Goal: Task Accomplishment & Management: Manage account settings

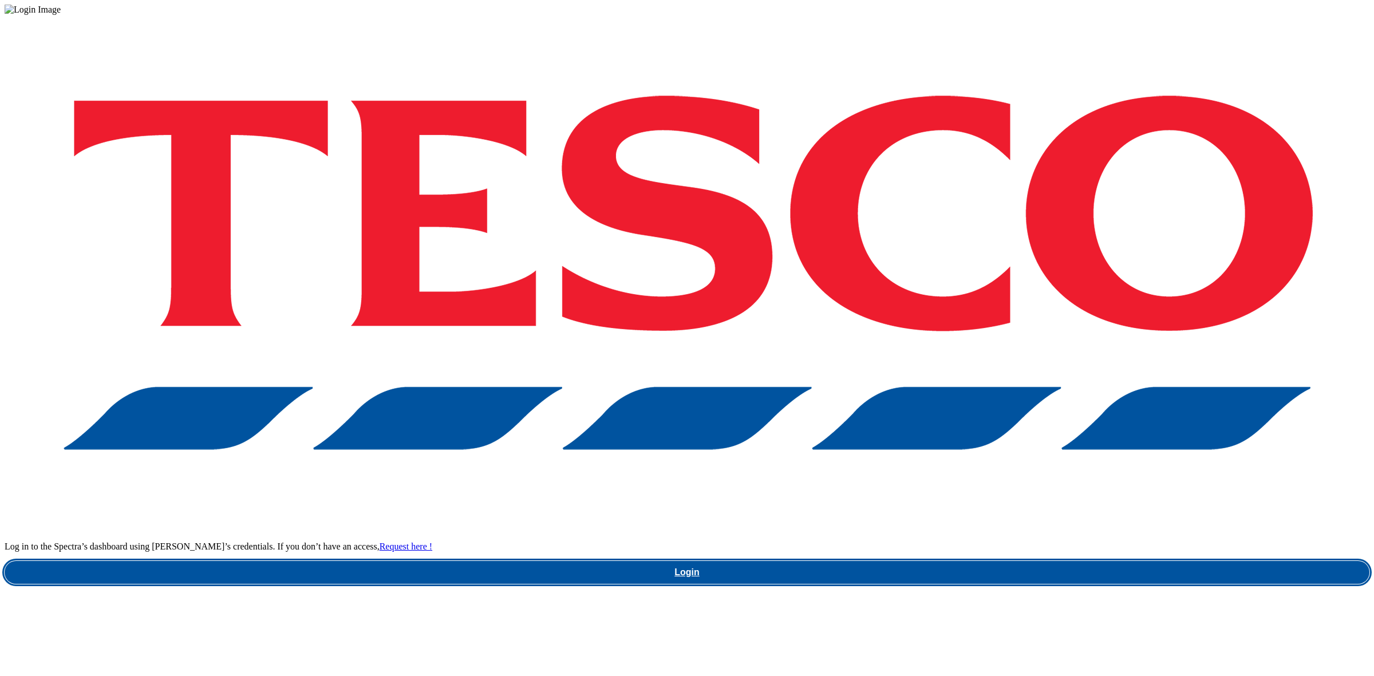
click at [994, 561] on link "Login" at bounding box center [687, 572] width 1365 height 23
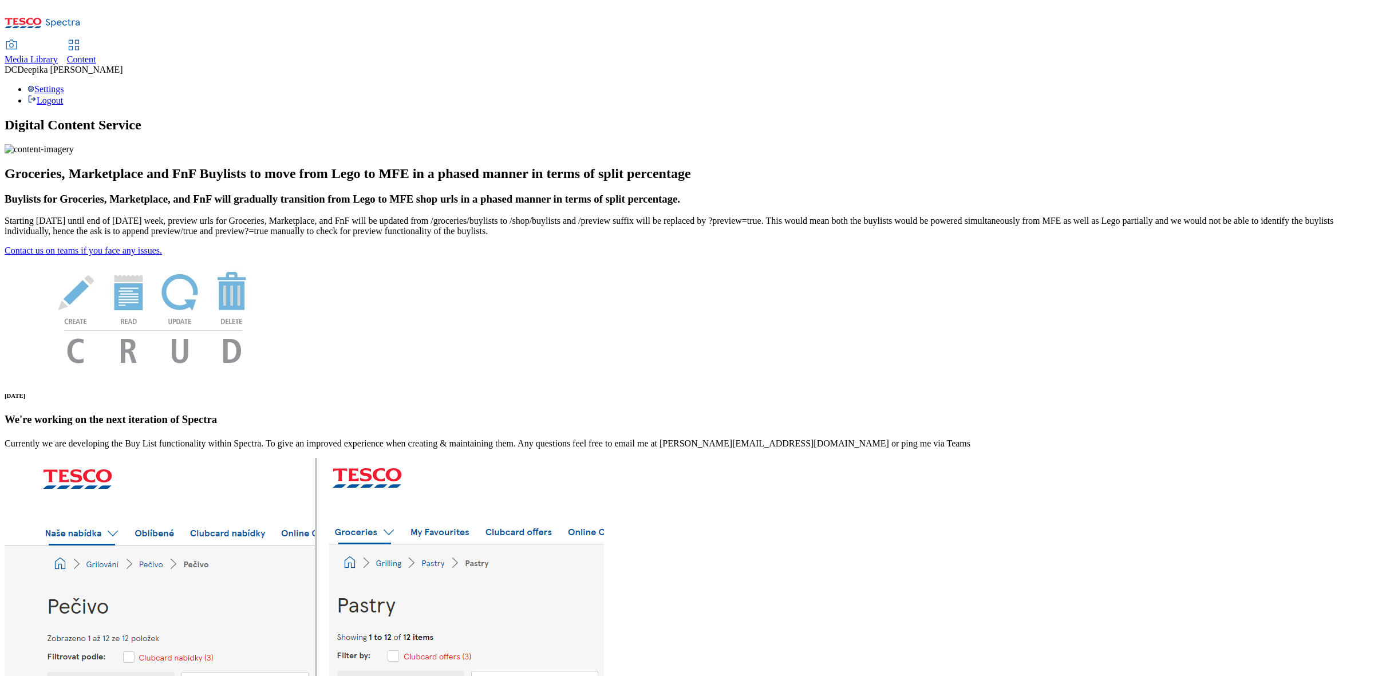
click at [96, 54] on span "Content" at bounding box center [81, 59] width 29 height 10
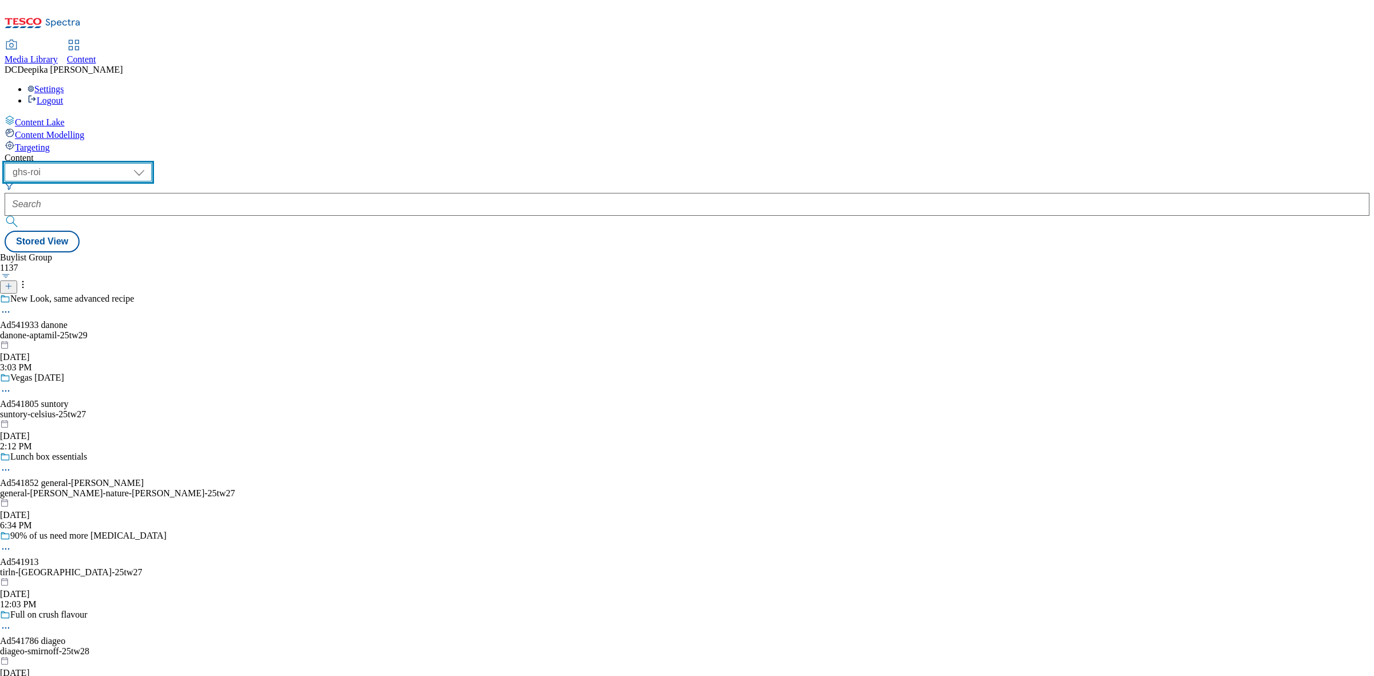
click at [152, 163] on select "ghs-roi ghs-[GEOGRAPHIC_DATA]" at bounding box center [78, 172] width 147 height 18
select select "ghs-[GEOGRAPHIC_DATA]"
click at [149, 163] on select "ghs-roi ghs-[GEOGRAPHIC_DATA]" at bounding box center [78, 172] width 147 height 18
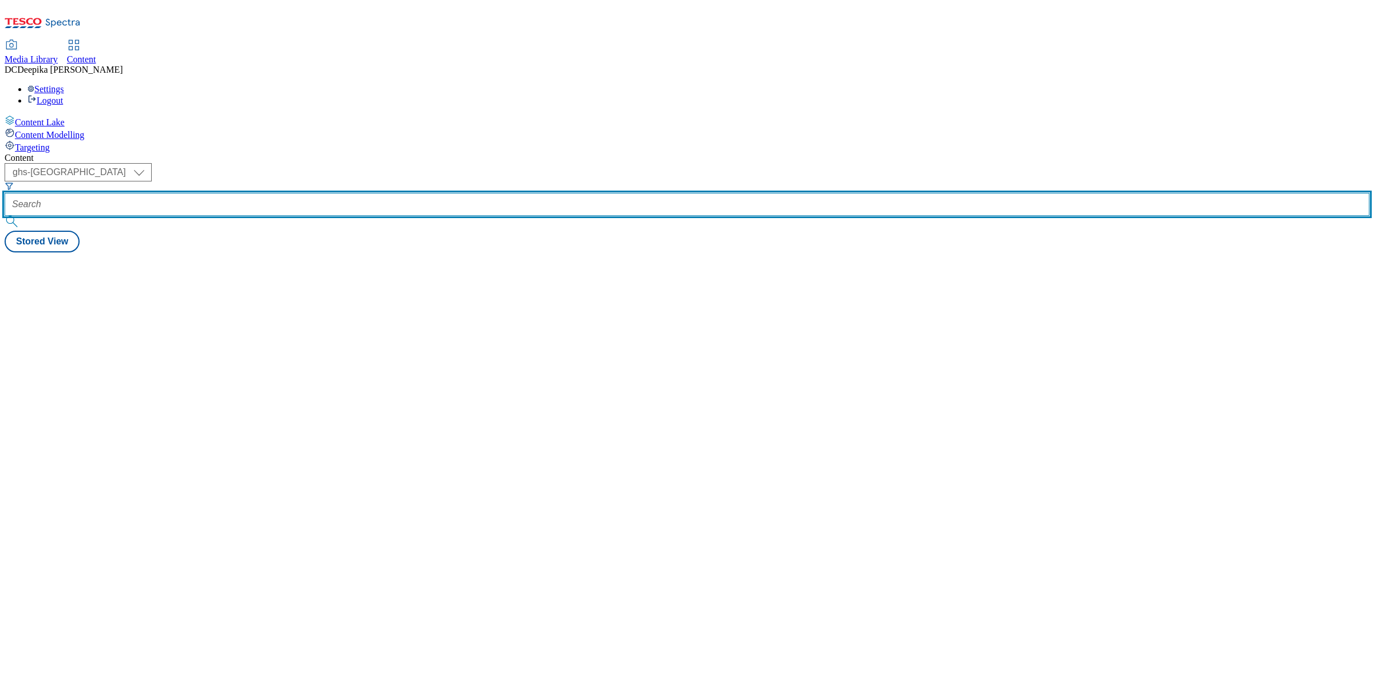
click at [281, 193] on input "text" at bounding box center [687, 204] width 1365 height 23
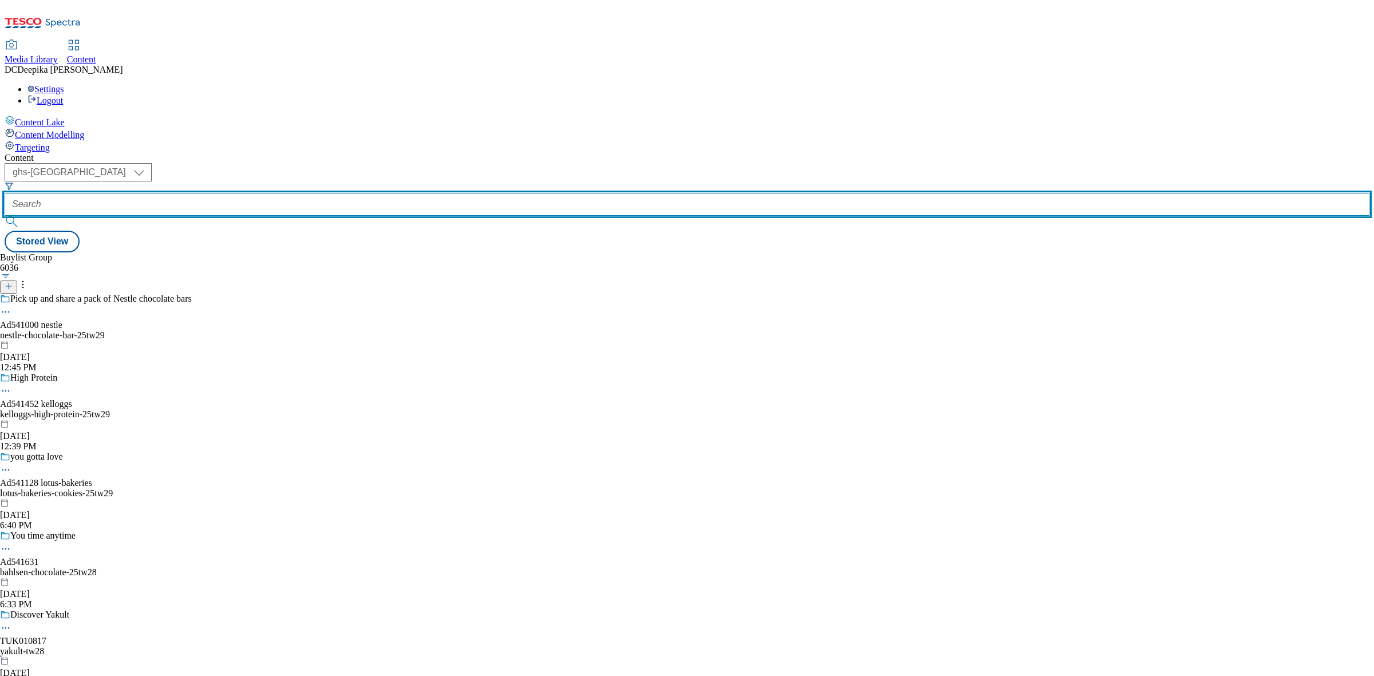
paste input "541814"
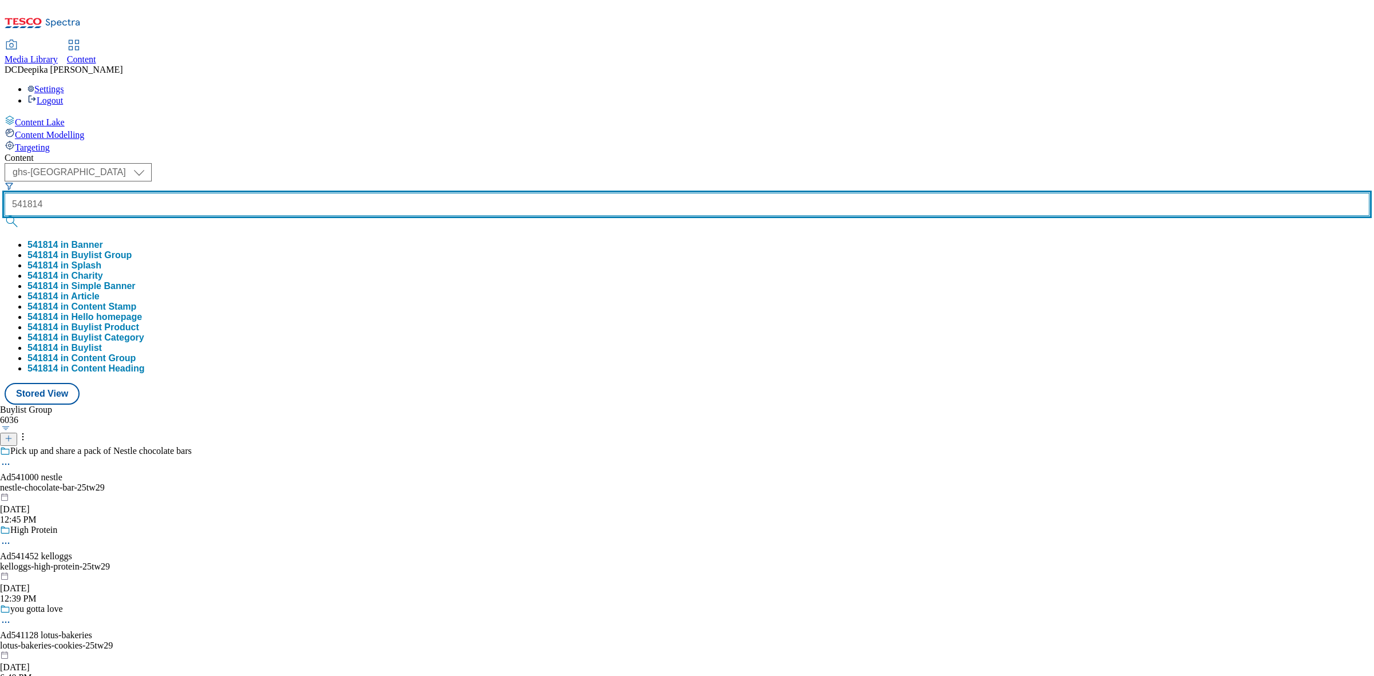
type input "541814"
click at [5, 216] on button "submit" at bounding box center [13, 221] width 16 height 11
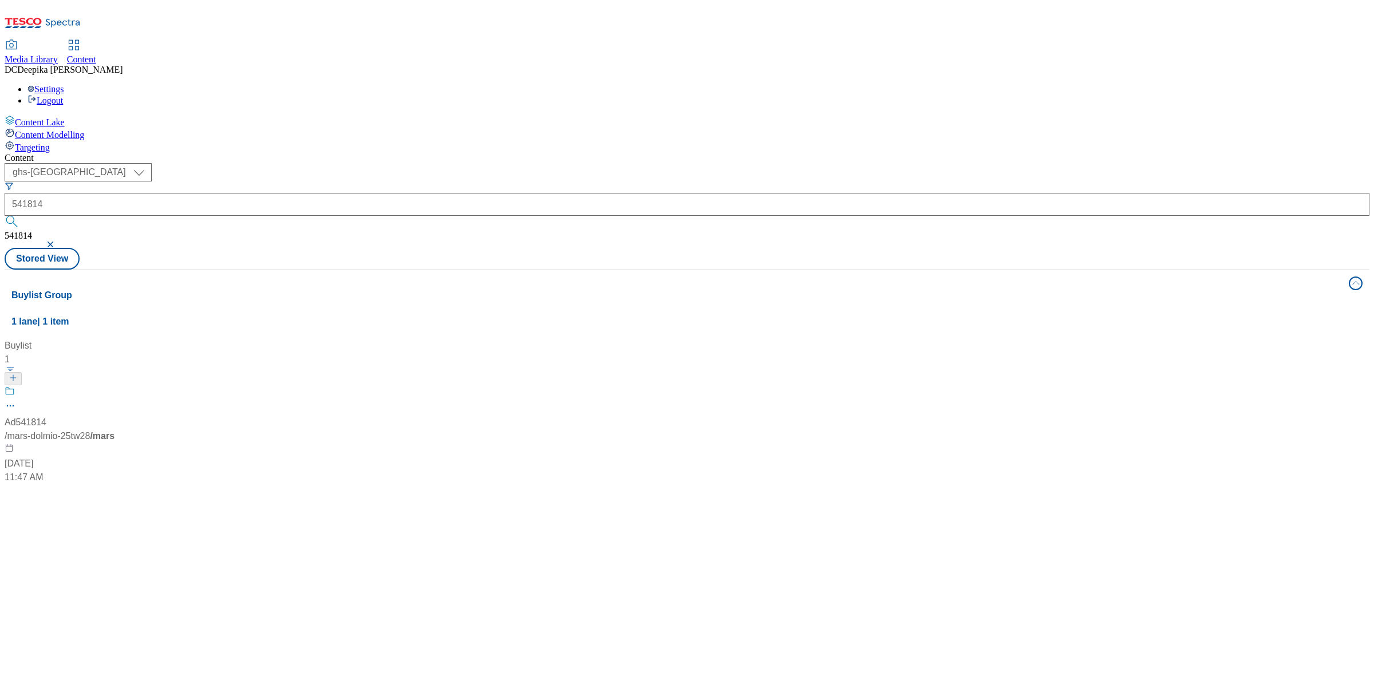
click at [631, 339] on div "Buylist 1 Ad541814 / mars-dolmio-25tw28 / mars [DATE] 11:47 AM" at bounding box center [686, 339] width 1351 height 0
click at [148, 386] on div at bounding box center [76, 401] width 143 height 30
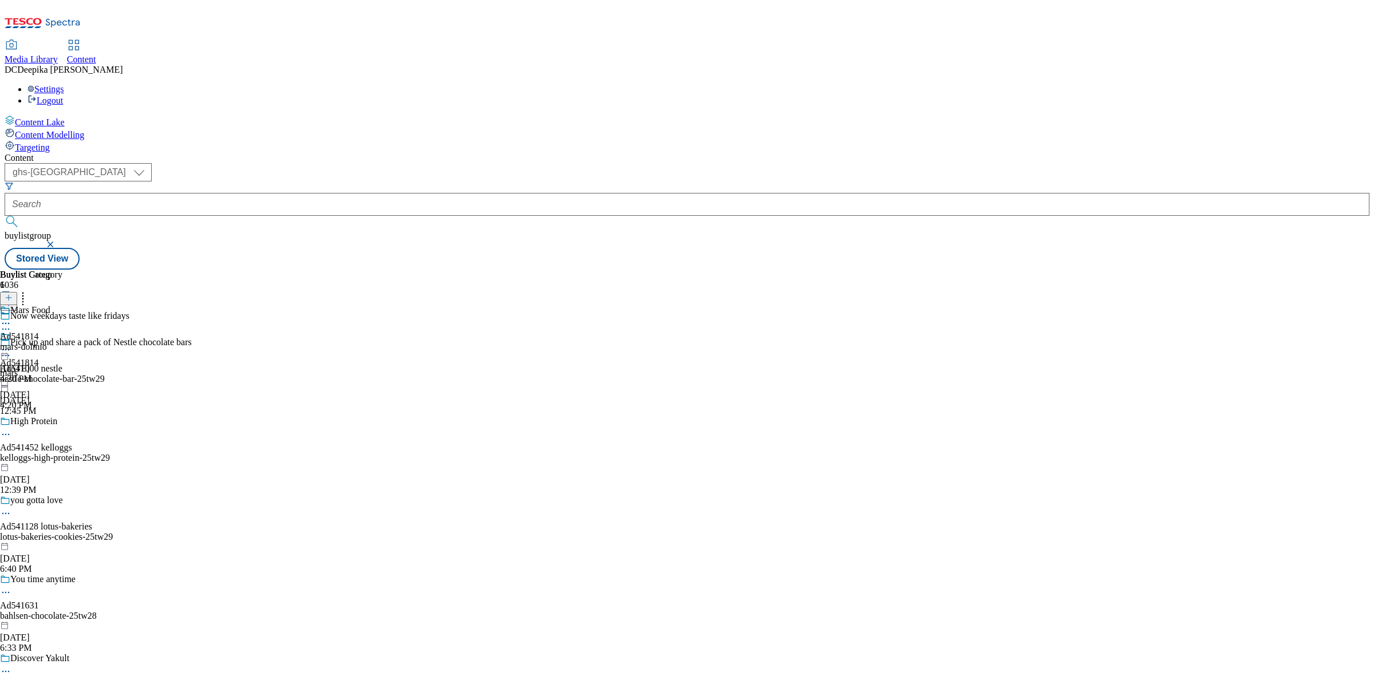
click at [62, 305] on div "Mars Food Ad541814 mars-dolmio [DATE] 4:20 PM" at bounding box center [31, 344] width 62 height 79
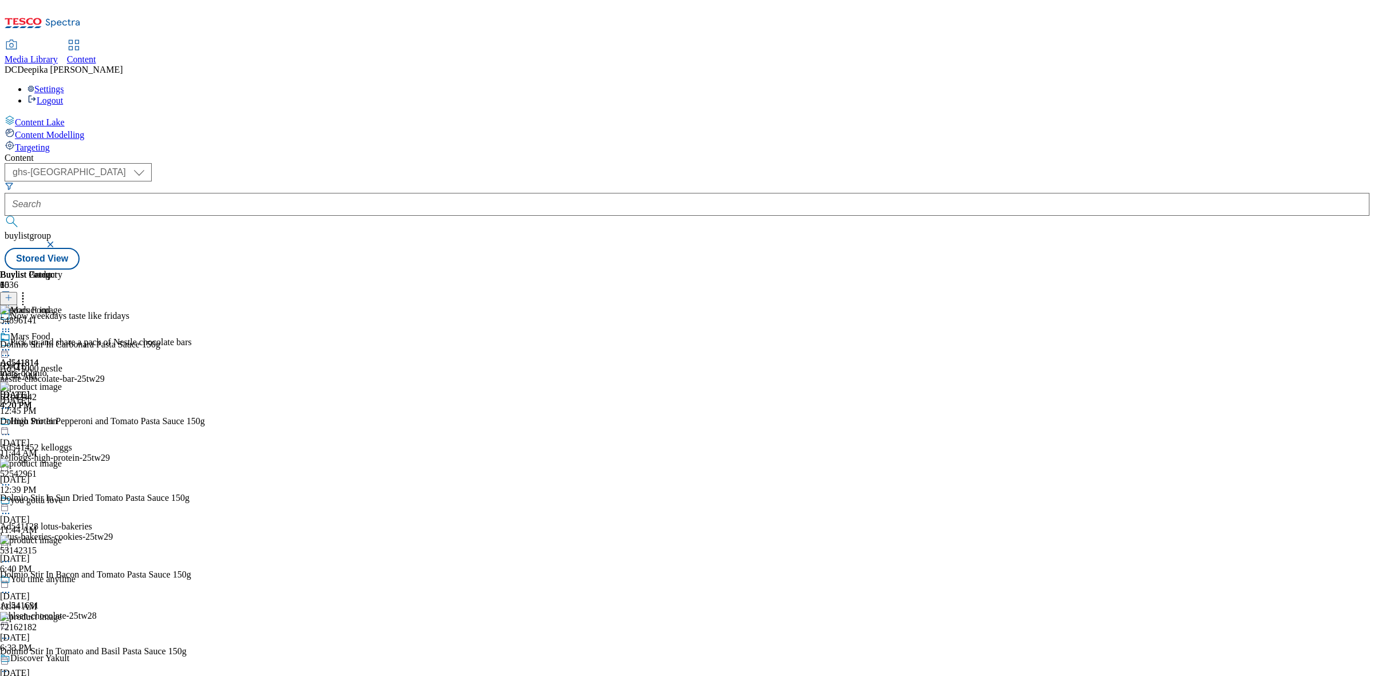
click at [10, 331] on circle at bounding box center [9, 332] width 2 height 2
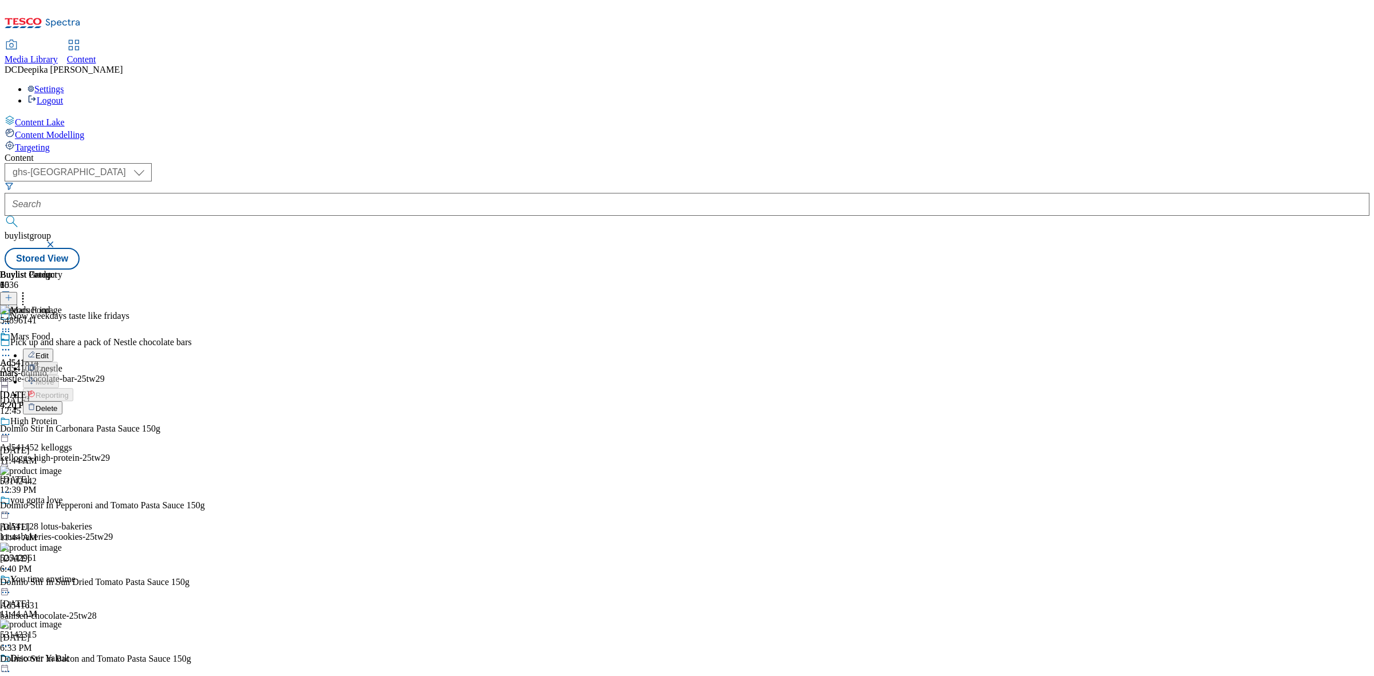
click at [53, 349] on button "Edit" at bounding box center [38, 355] width 30 height 13
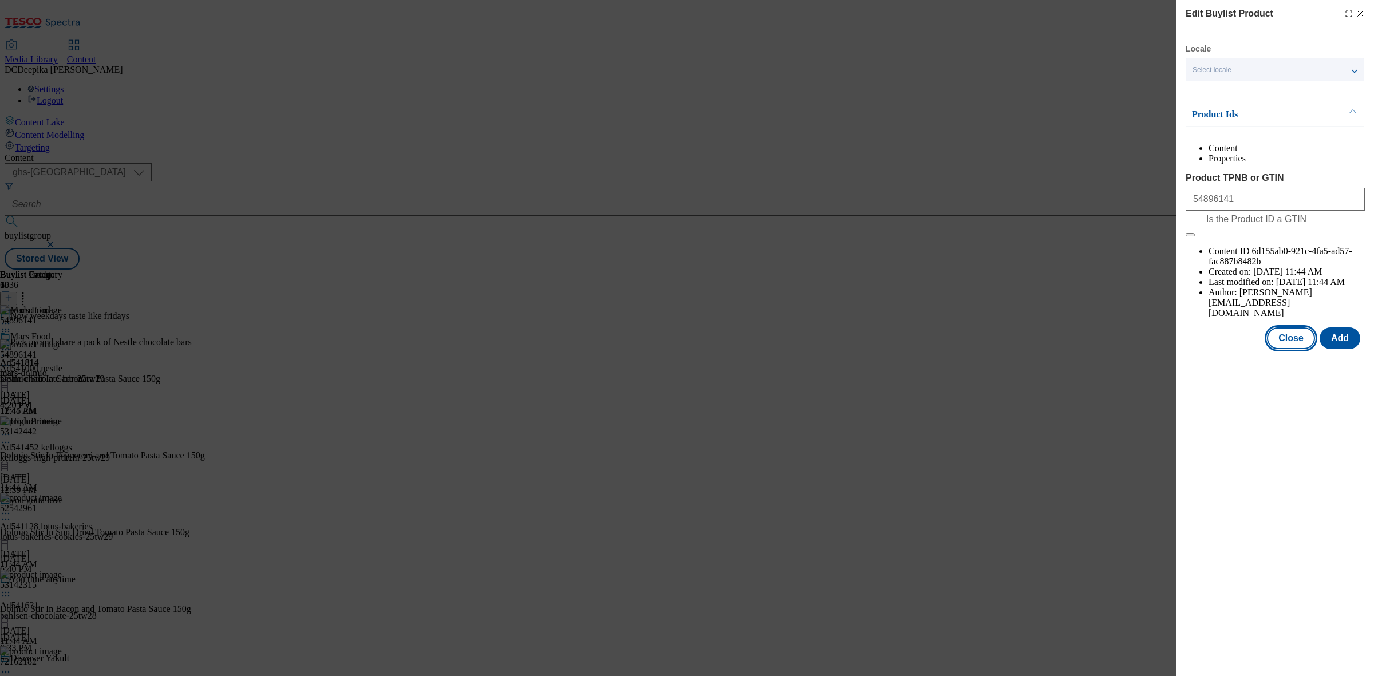
click at [1300, 328] on button "Close" at bounding box center [1291, 339] width 48 height 22
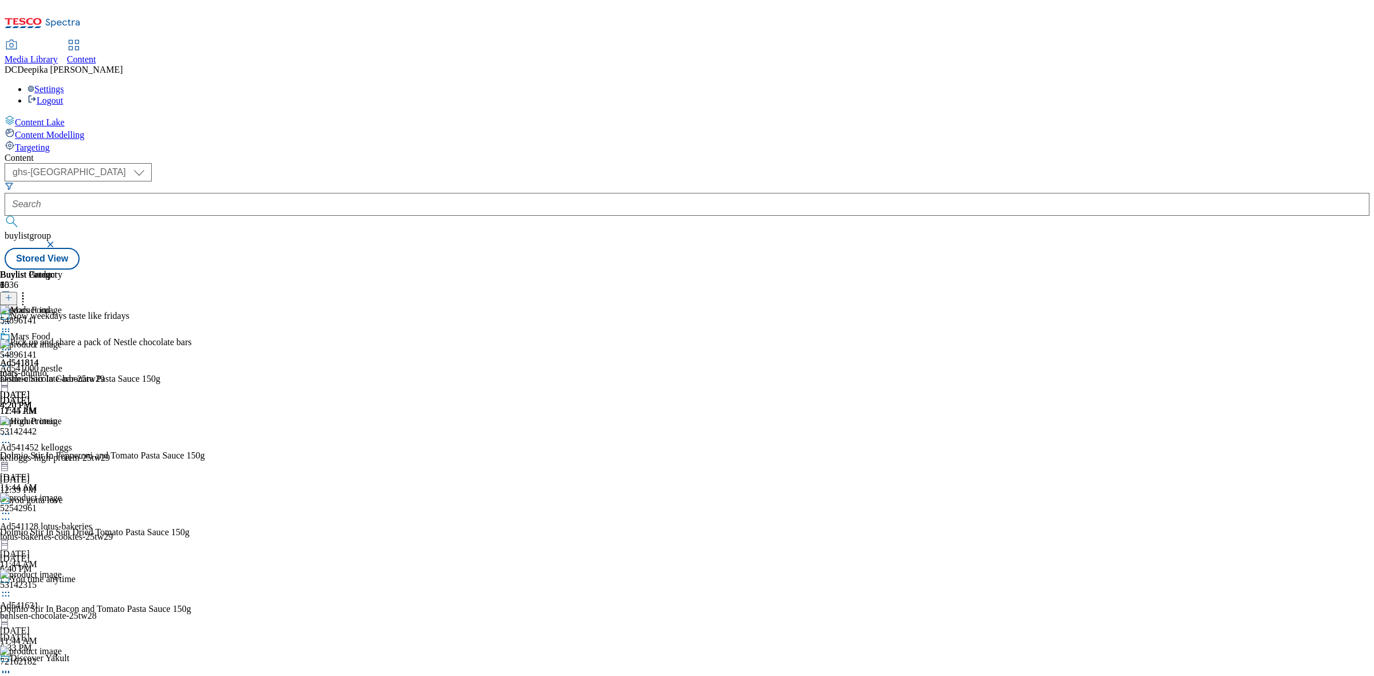
click at [11, 344] on icon at bounding box center [5, 349] width 11 height 11
click at [72, 475] on span "Un-publish" at bounding box center [54, 479] width 37 height 9
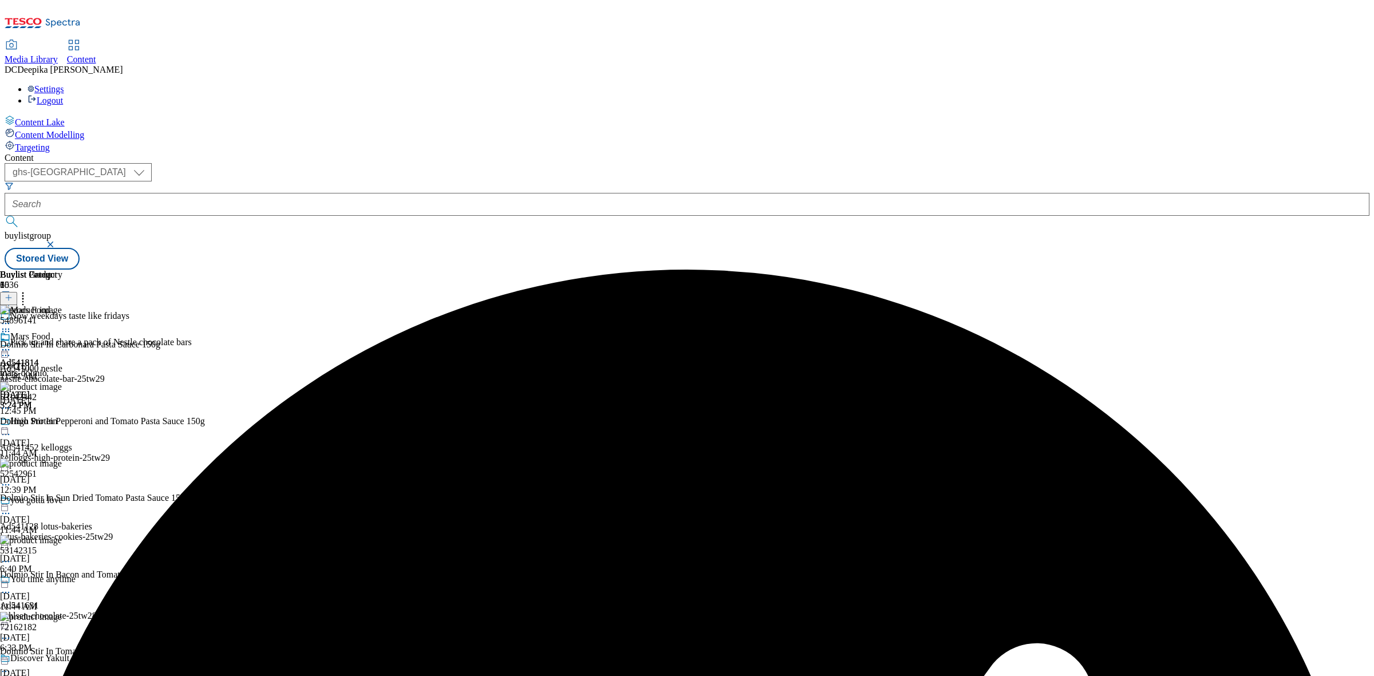
click at [11, 326] on icon at bounding box center [5, 331] width 11 height 11
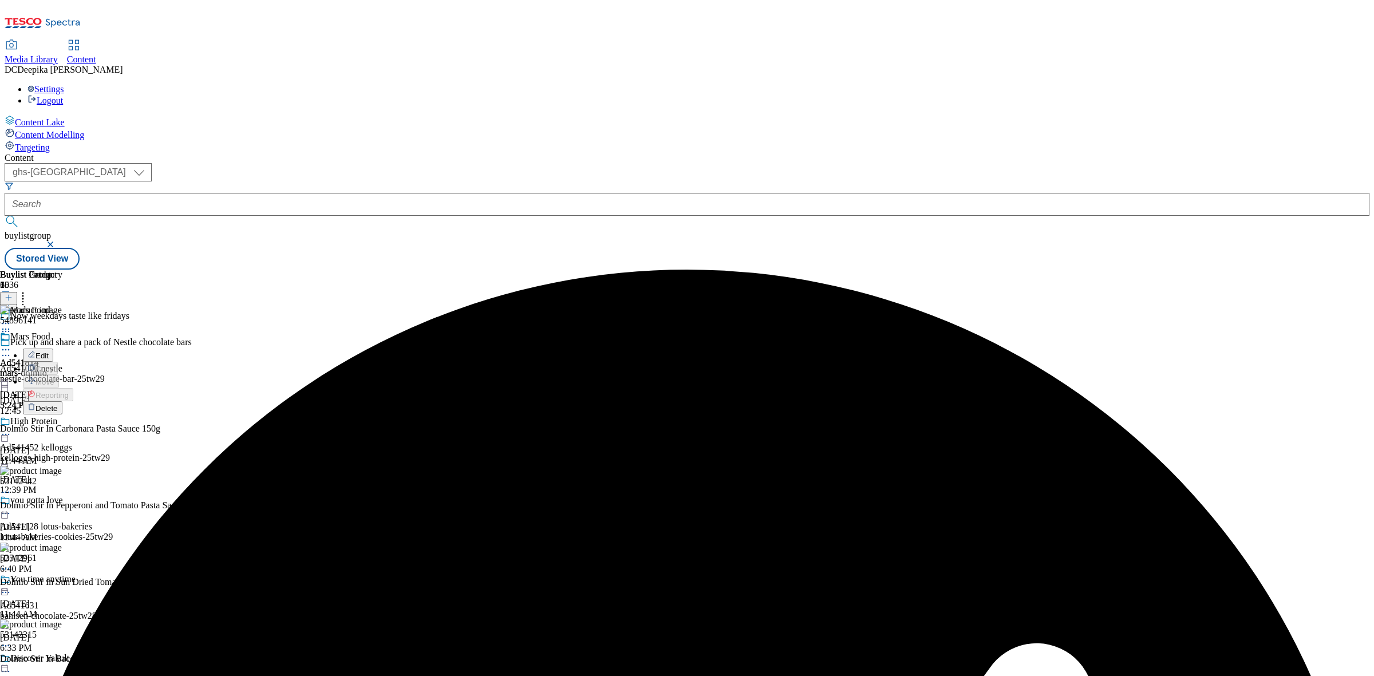
click at [49, 352] on span "Edit" at bounding box center [42, 356] width 13 height 9
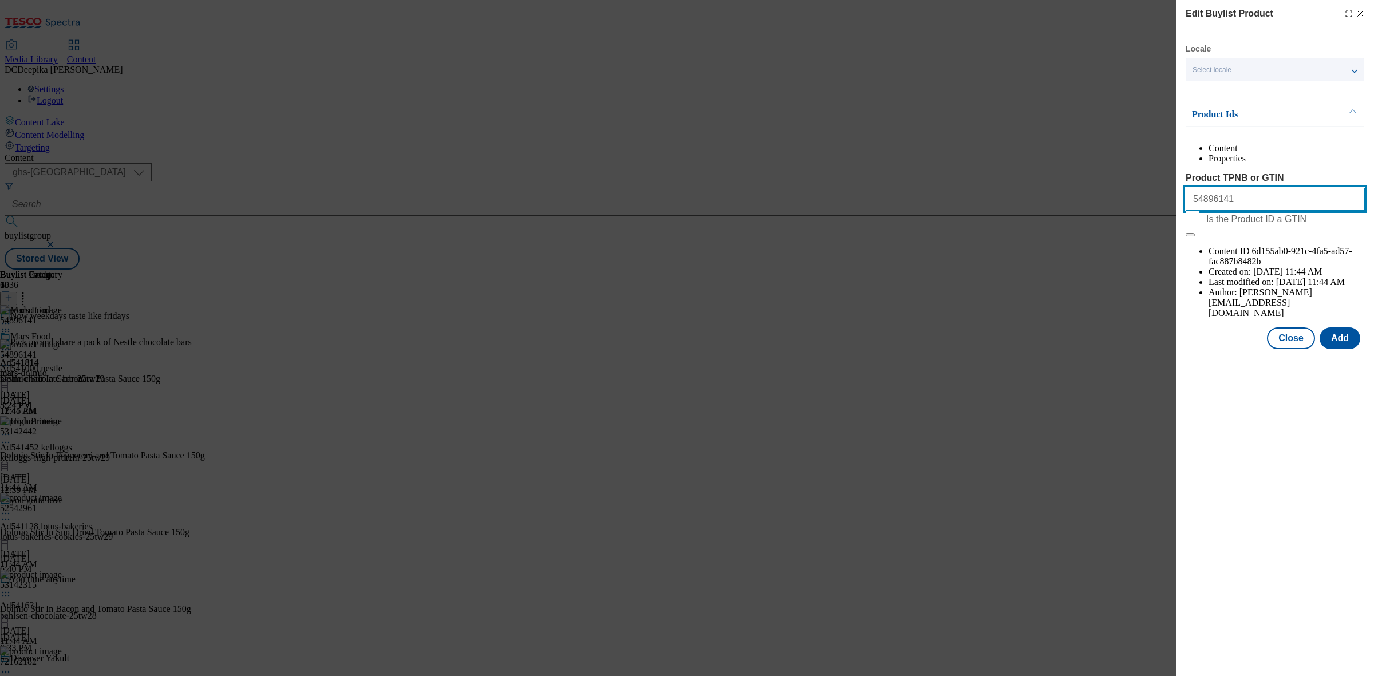
drag, startPoint x: 1253, startPoint y: 230, endPoint x: 1170, endPoint y: 224, distance: 83.2
click at [1170, 224] on div "Edit Buylist Product Locale Select locale English Welsh Product Ids Content Pro…" at bounding box center [687, 338] width 1374 height 676
click at [1248, 211] on input "Product TPNB or GTIN" at bounding box center [1275, 199] width 179 height 23
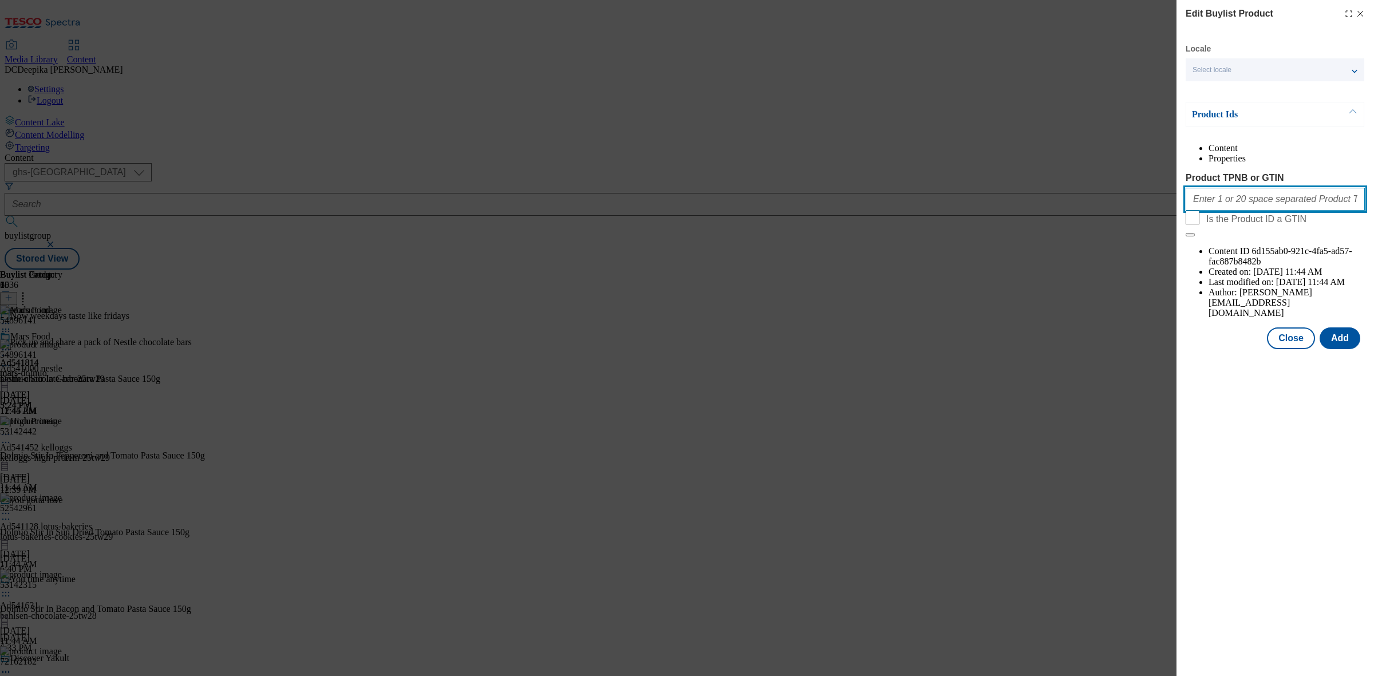
paste input "93210422 54896141 53142442 52542961 53142315 72162182 91710571 89250072 8943062…"
type input "93210422 54896141 53142442 52542961 53142315 72162182 91710571 89250072 8943062…"
click at [1344, 328] on button "Add" at bounding box center [1340, 339] width 41 height 22
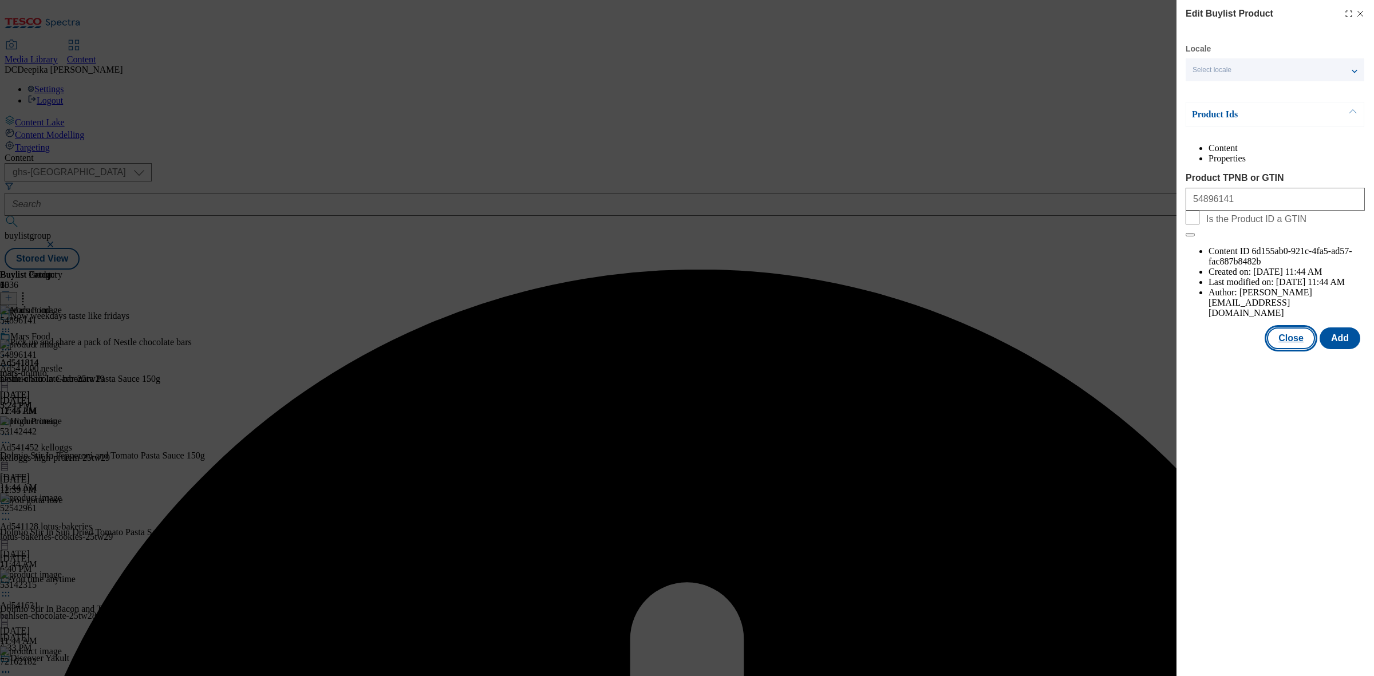
click at [1288, 328] on button "Close" at bounding box center [1291, 339] width 48 height 22
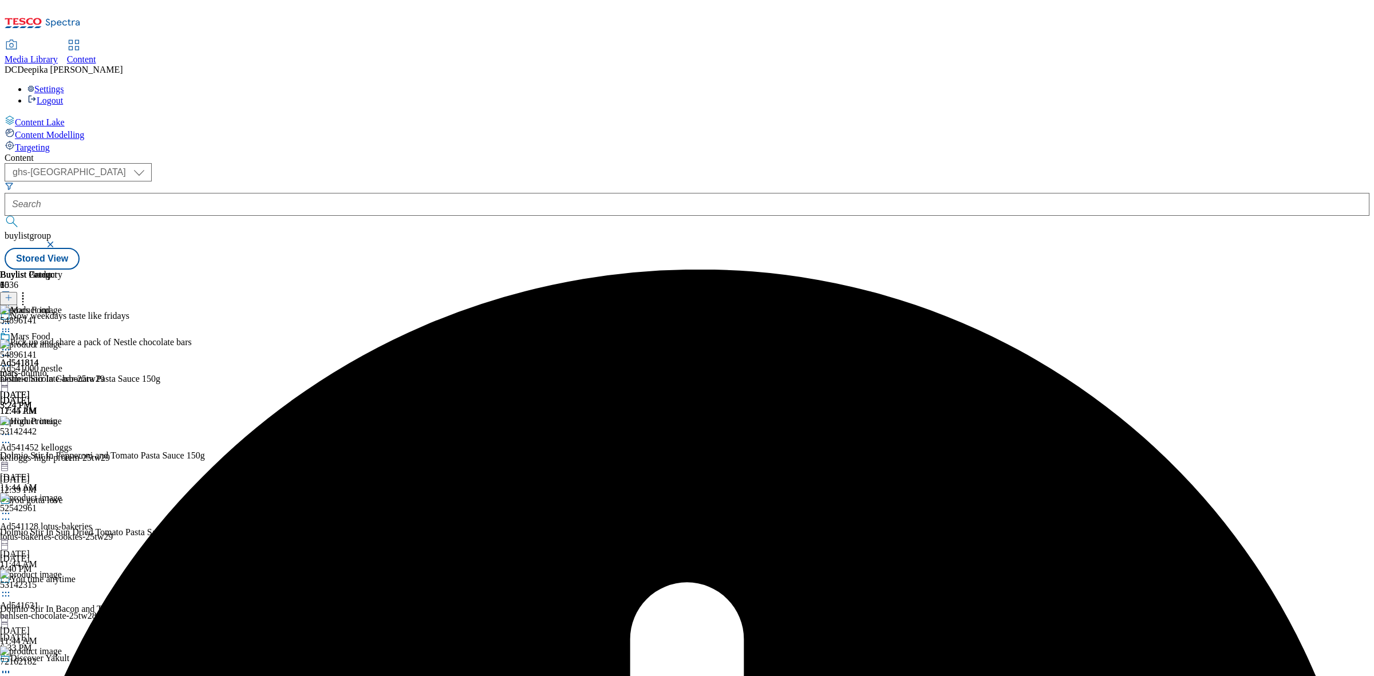
click at [7, 365] on circle at bounding box center [6, 366] width 2 height 2
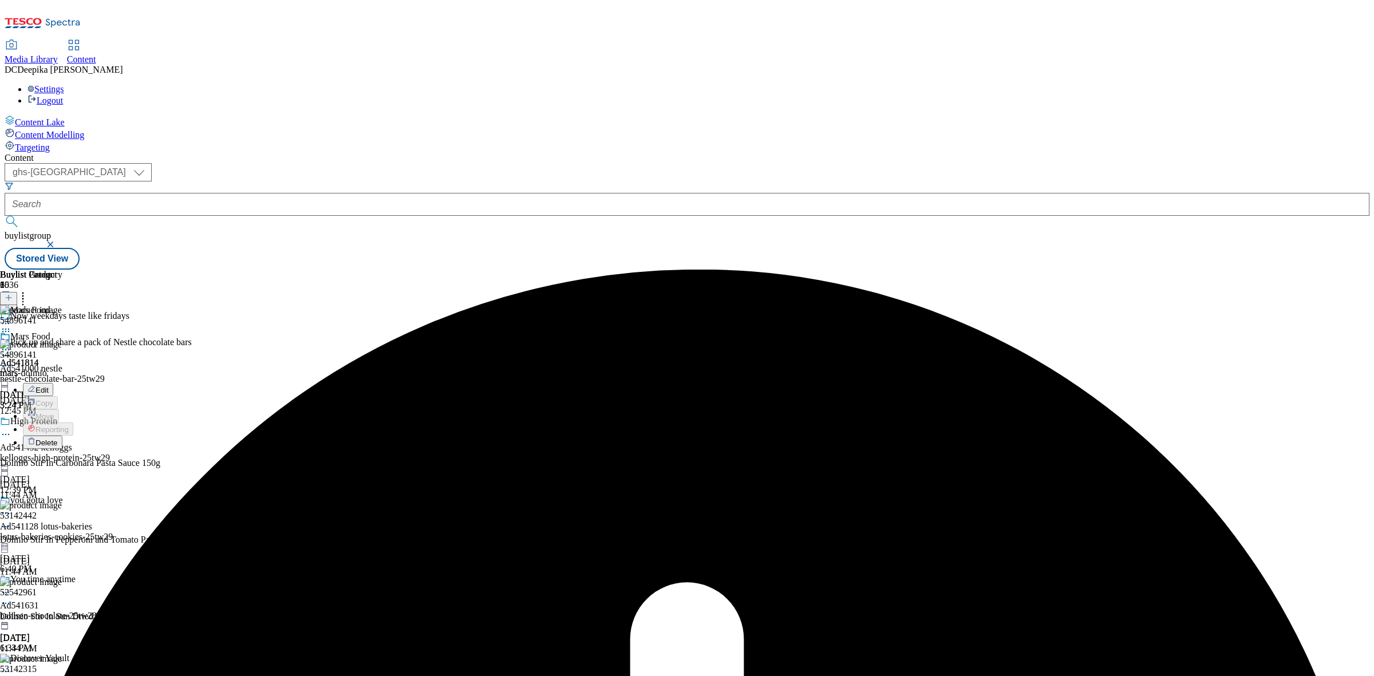
click at [58, 439] on span "Delete" at bounding box center [47, 443] width 22 height 9
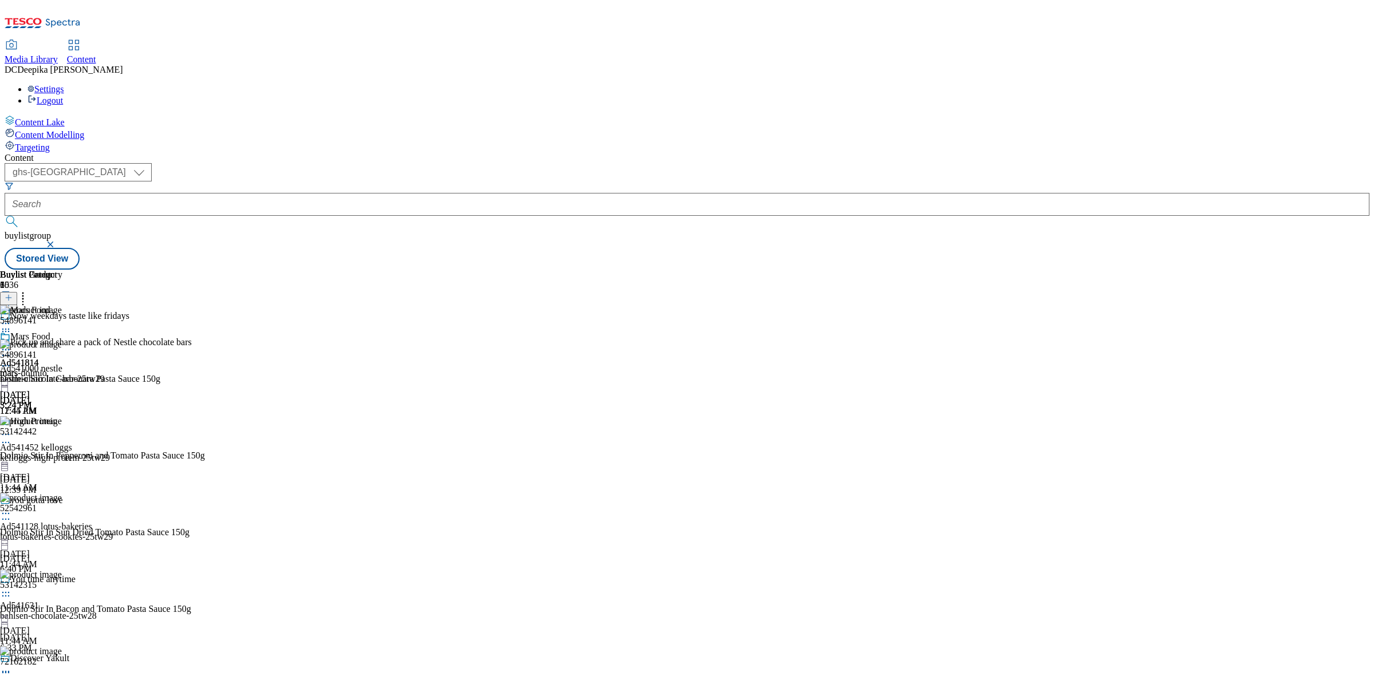
click at [267, 360] on div at bounding box center [133, 367] width 267 height 14
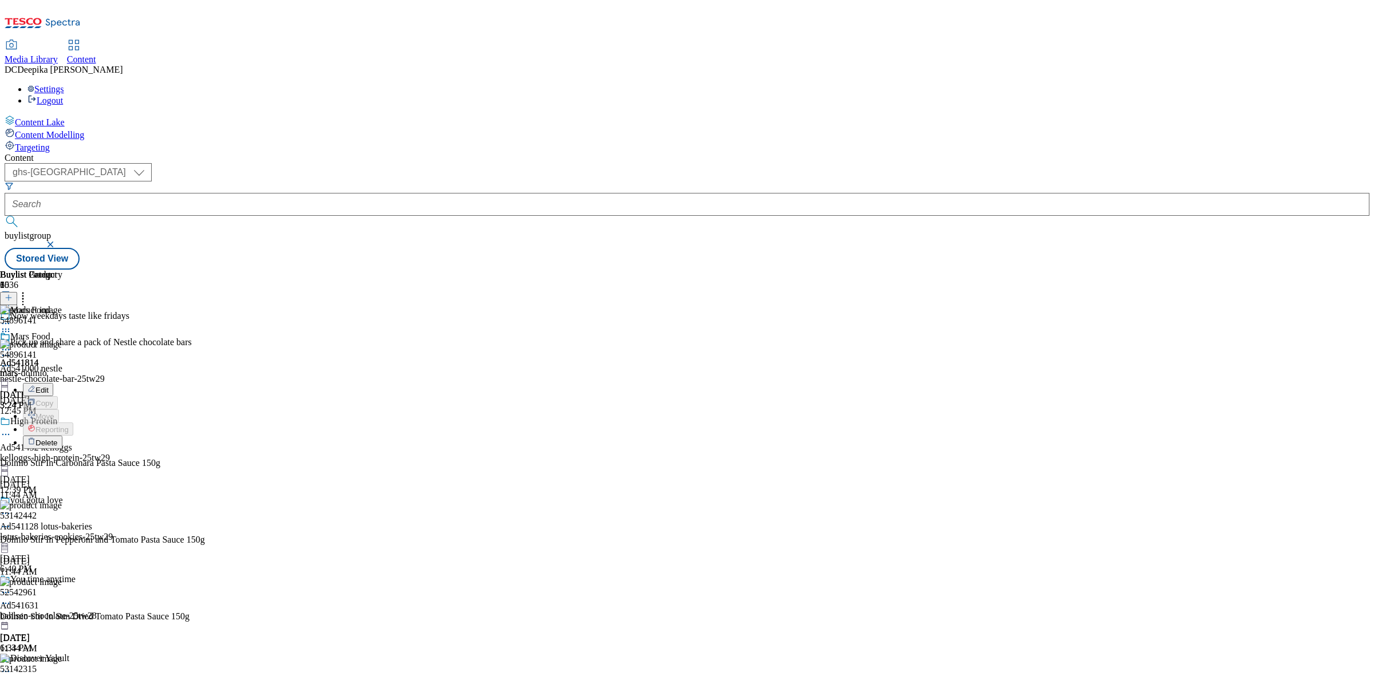
click at [1052, 270] on div "Buylist Group 6036 Now weekdays taste like fridays Pick up and share a pack of …" at bounding box center [687, 270] width 1365 height 0
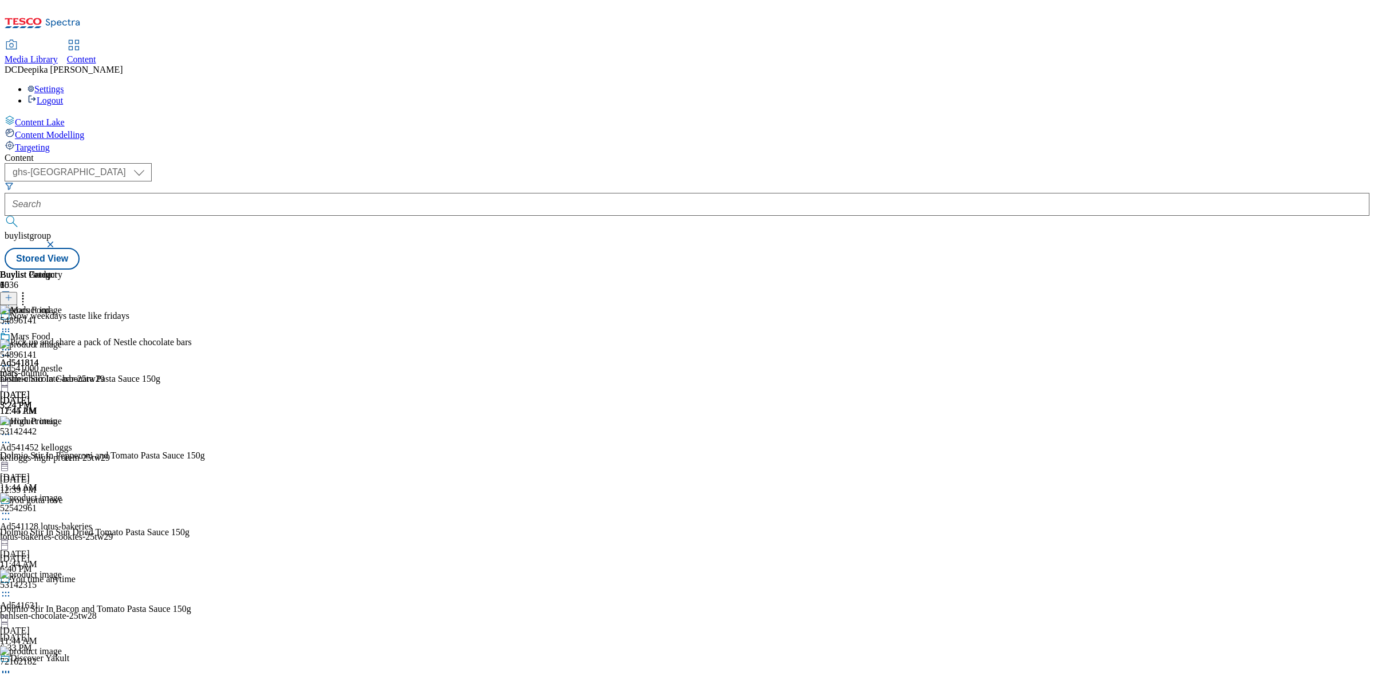
click at [11, 344] on icon at bounding box center [5, 349] width 11 height 11
click at [74, 436] on span "Un-preview" at bounding box center [55, 440] width 38 height 9
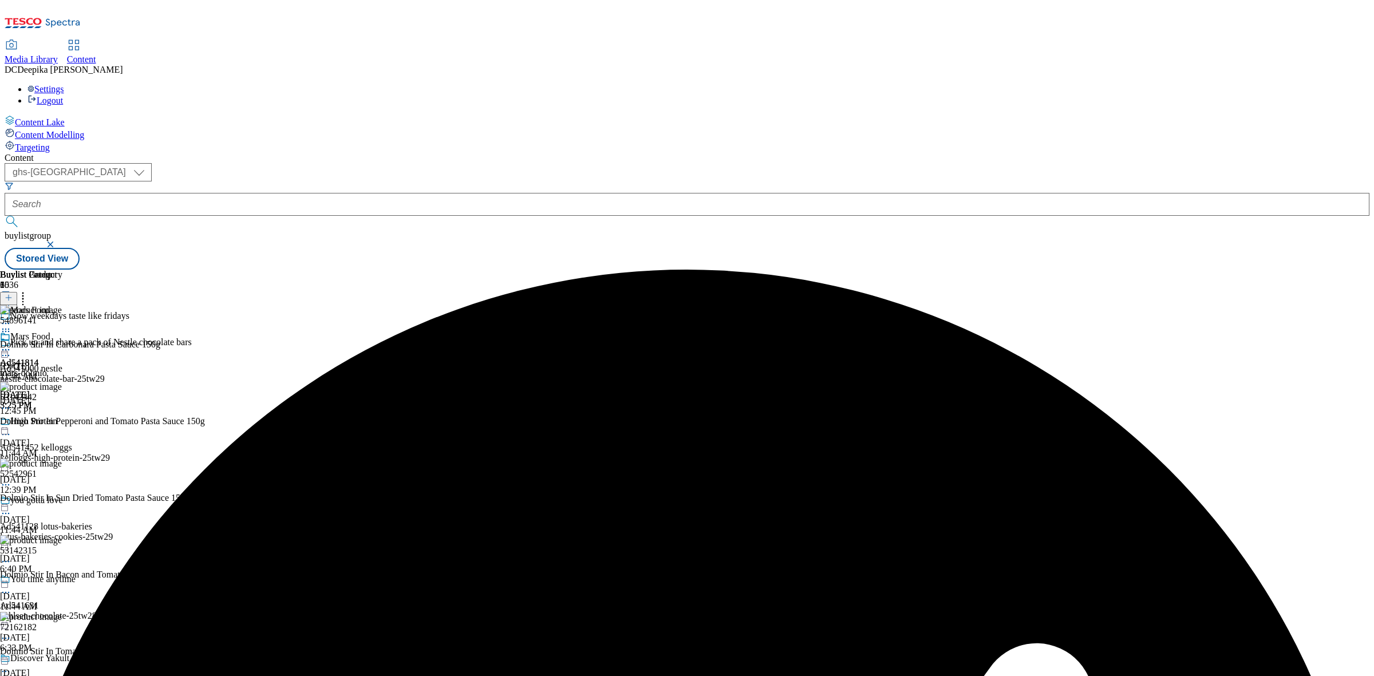
click at [39, 332] on div "Ad541814 mars [DATE] 3:25 PM" at bounding box center [19, 371] width 39 height 79
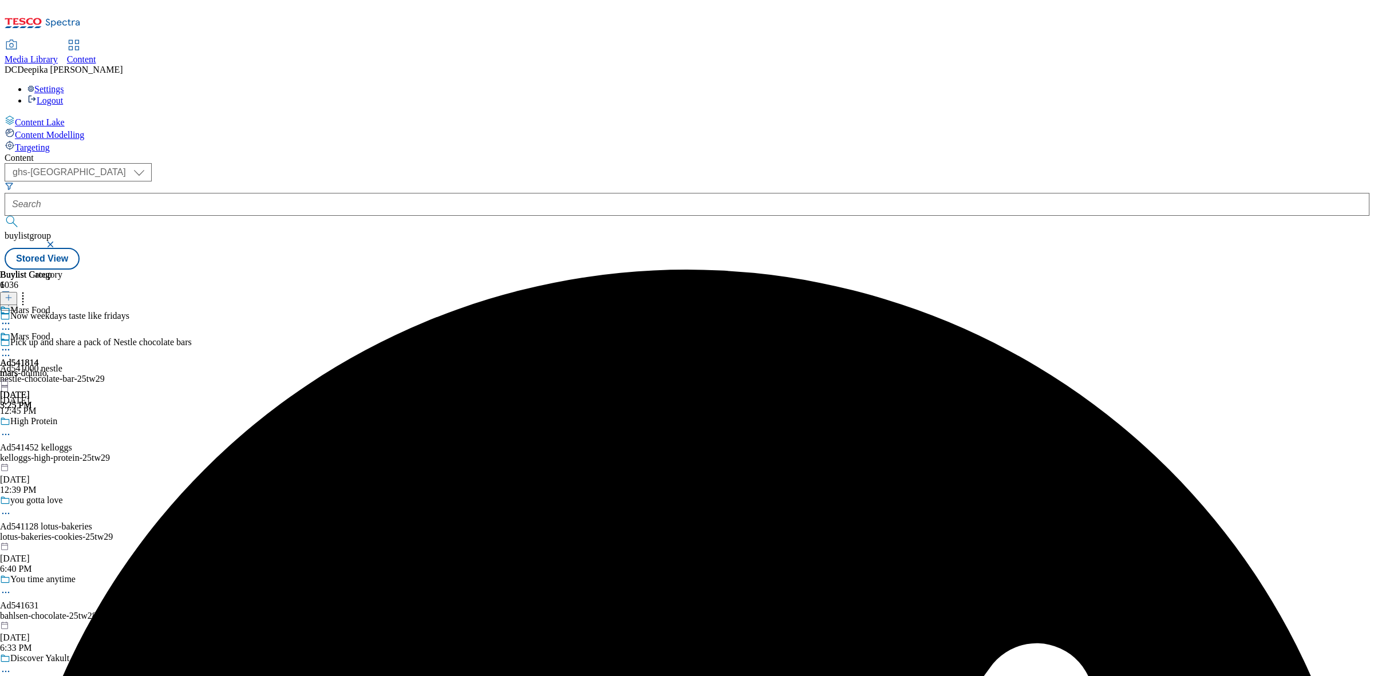
click at [11, 344] on icon at bounding box center [5, 349] width 11 height 11
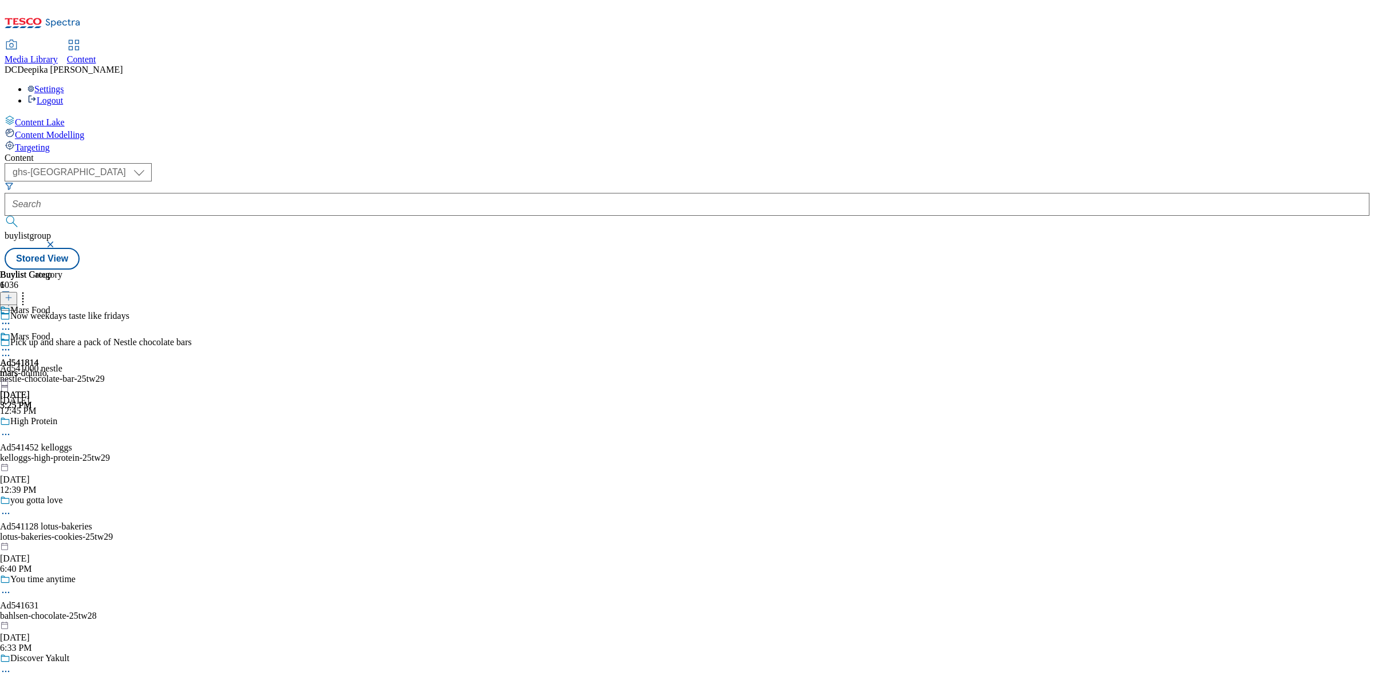
click at [62, 368] on div "mars-dolmio" at bounding box center [31, 373] width 62 height 10
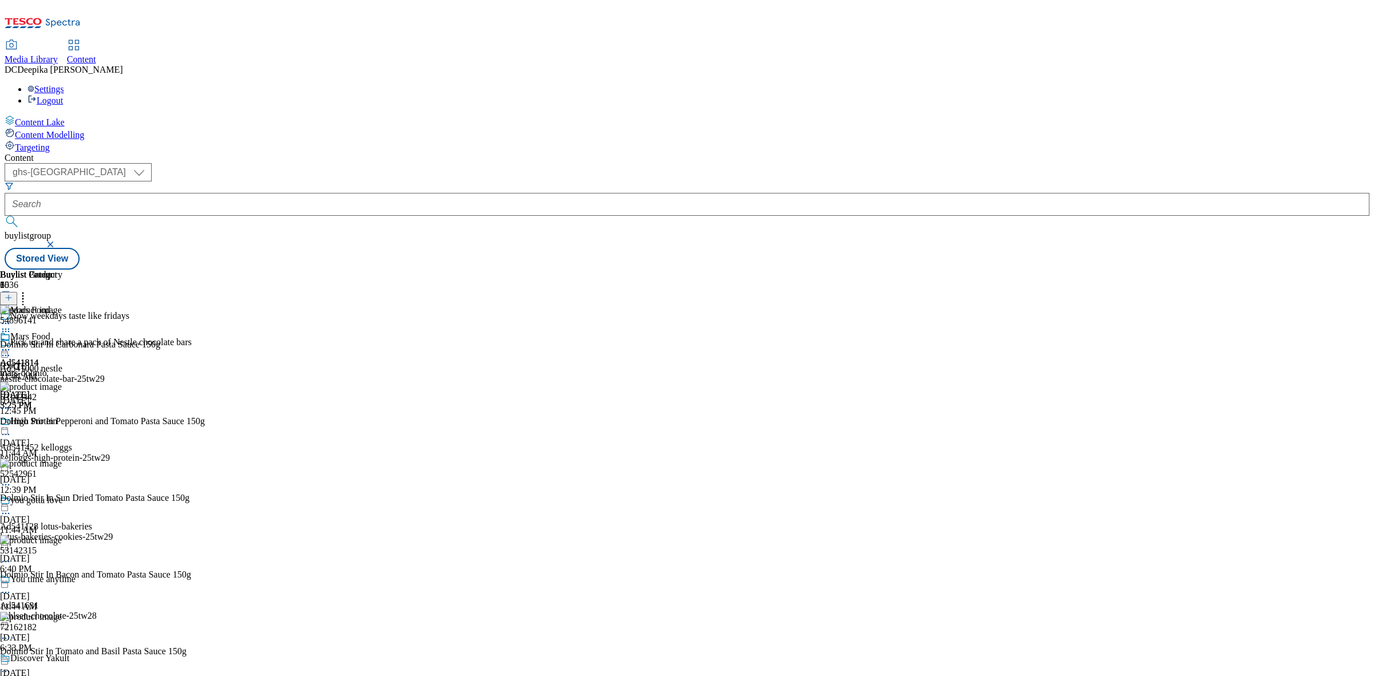
click at [62, 305] on img at bounding box center [31, 310] width 62 height 10
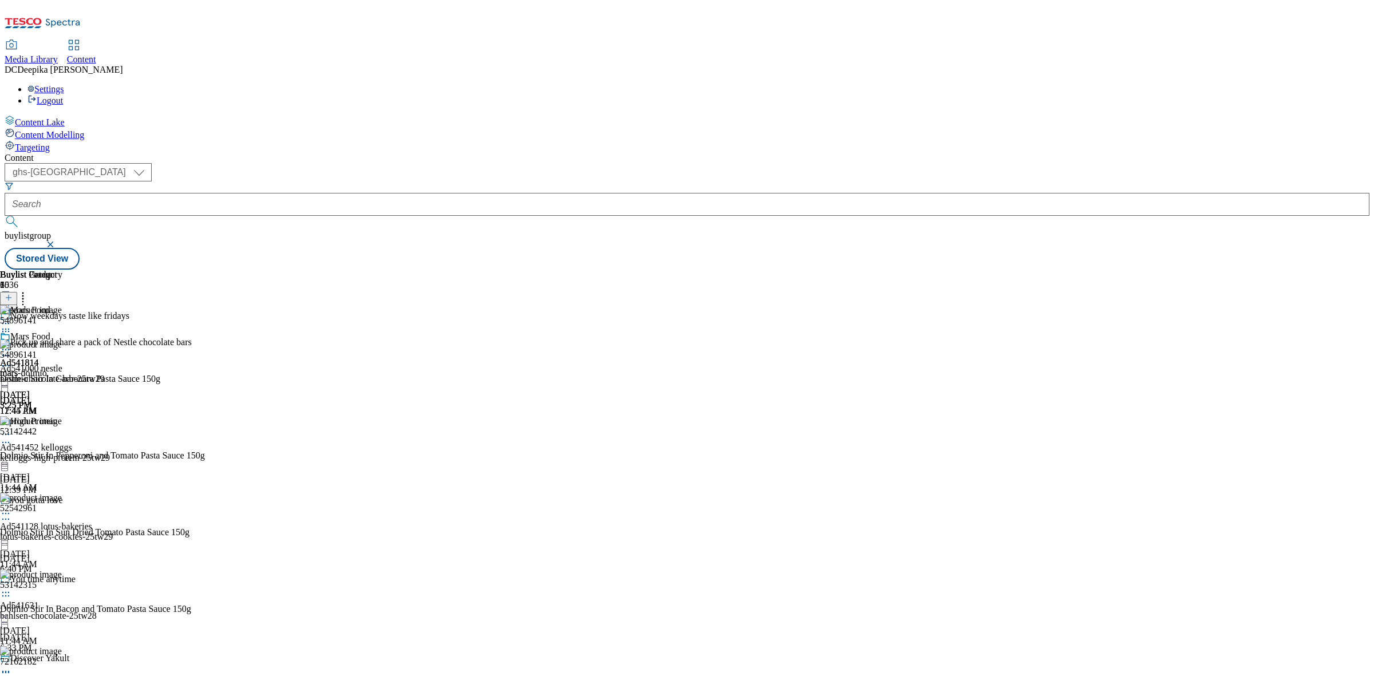
click at [11, 360] on icon at bounding box center [5, 365] width 11 height 11
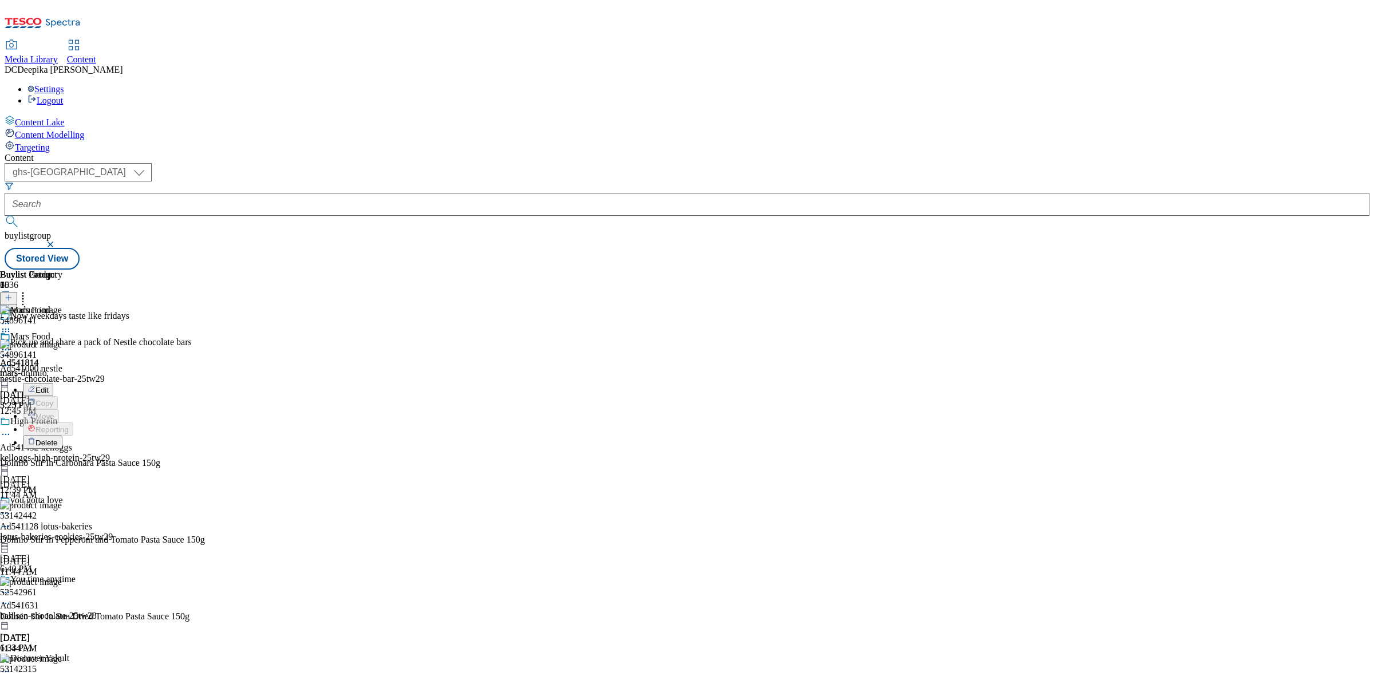
click at [53, 383] on button "Edit" at bounding box center [38, 389] width 30 height 13
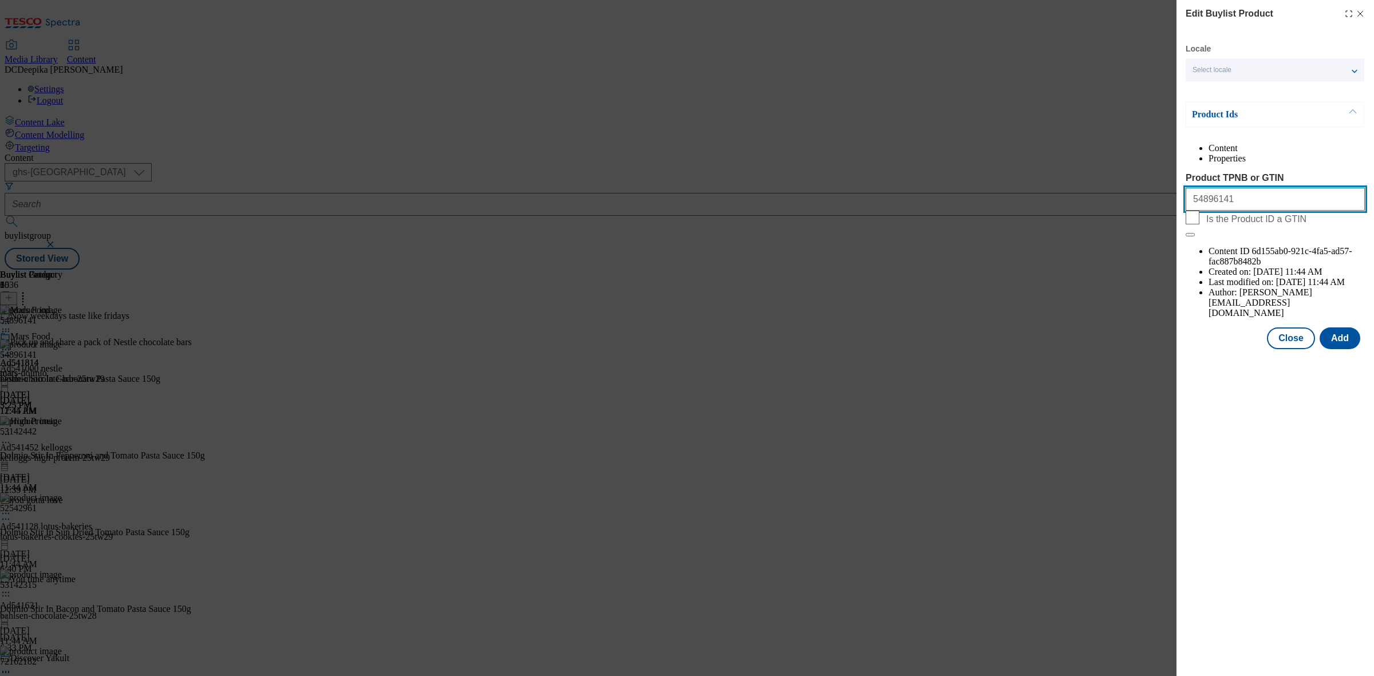
click at [1225, 211] on input "54896141" at bounding box center [1275, 199] width 179 height 23
paste input "93210422 54896141 53142442 52542961 53142315 72162182 91710571 89250072 8943062…"
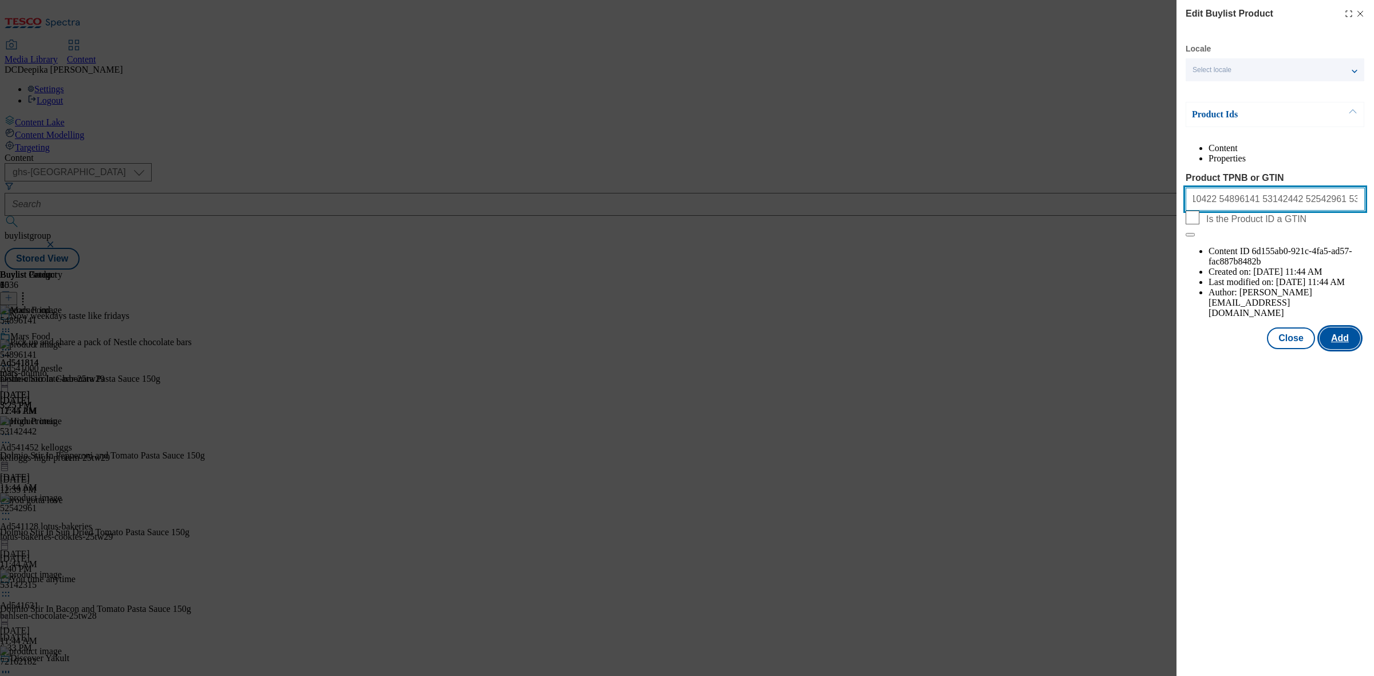
type input "93210422 54896141 53142442 52542961 53142315 72162182 91710571 89250072 8943062…"
click at [1347, 328] on button "Add" at bounding box center [1340, 339] width 41 height 22
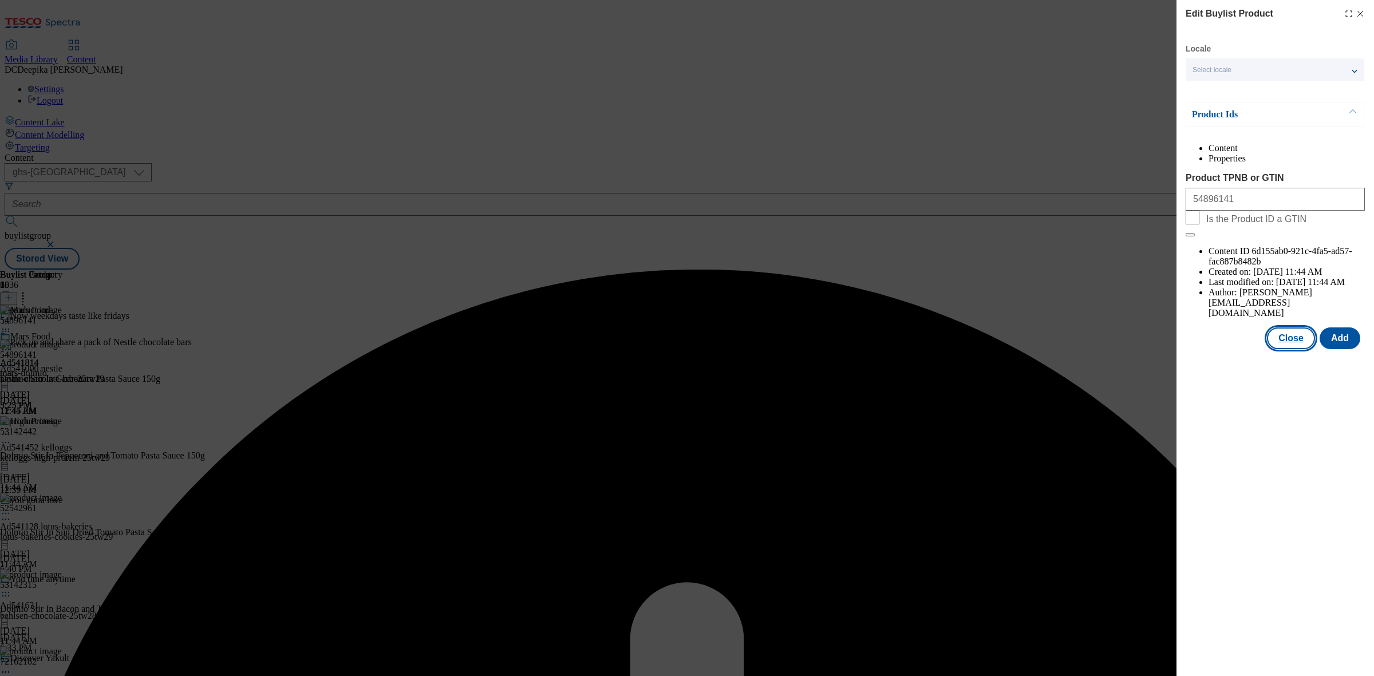
click at [1298, 328] on button "Close" at bounding box center [1291, 339] width 48 height 22
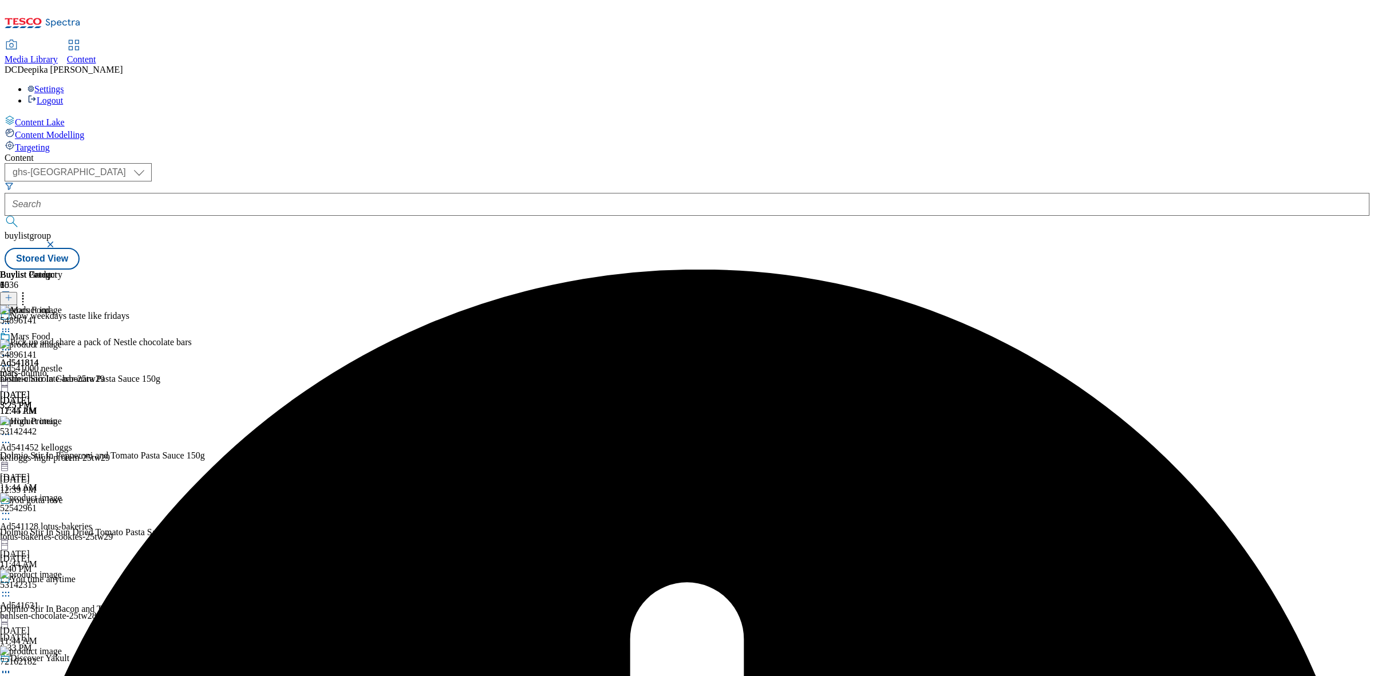
click at [11, 344] on icon at bounding box center [5, 349] width 11 height 11
click at [62, 423] on span "Preview" at bounding box center [49, 427] width 27 height 9
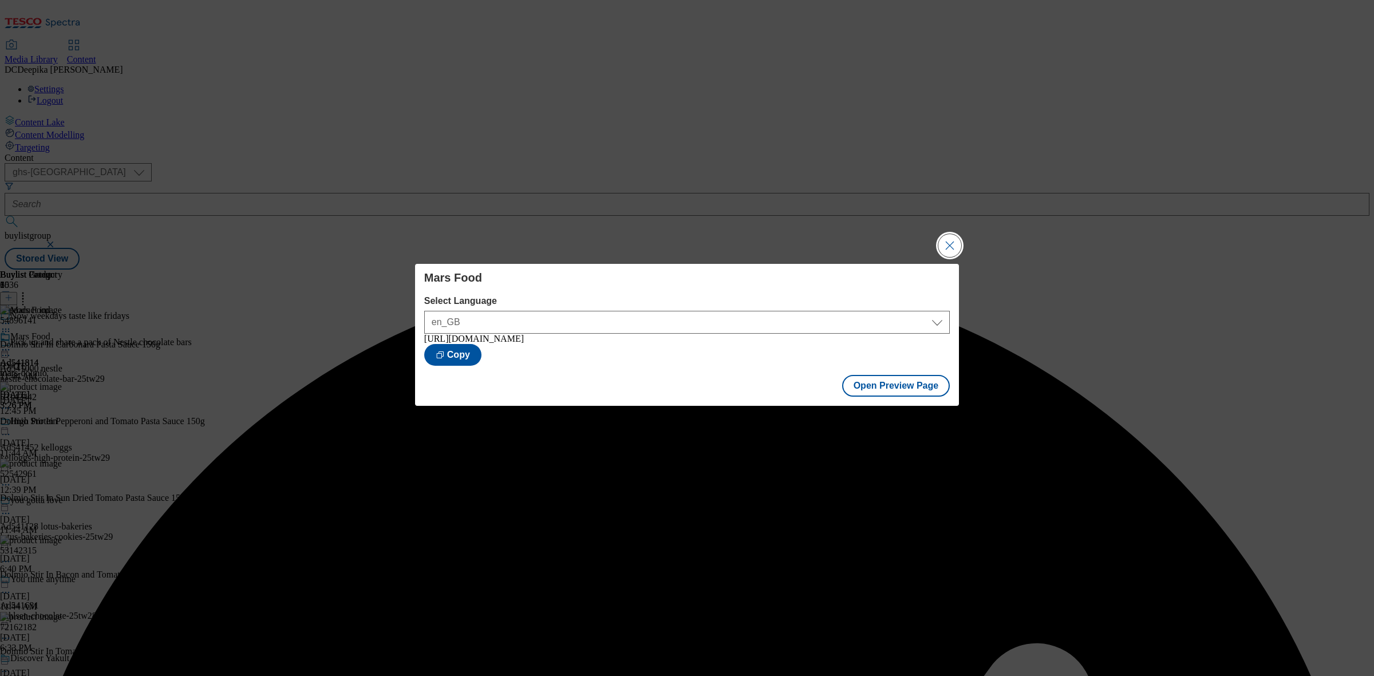
click at [955, 236] on button "Close Modal" at bounding box center [950, 245] width 23 height 23
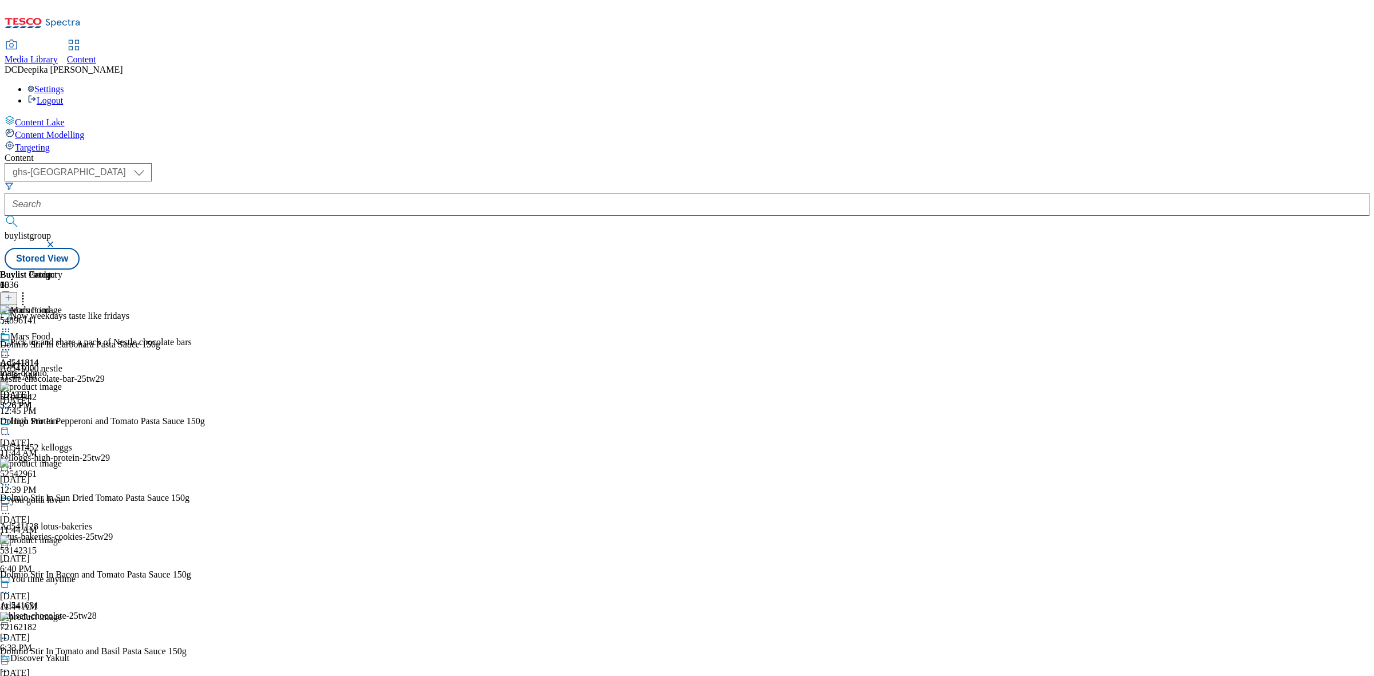
click at [11, 344] on icon at bounding box center [5, 349] width 11 height 11
click at [74, 436] on span "Un-preview" at bounding box center [55, 440] width 38 height 9
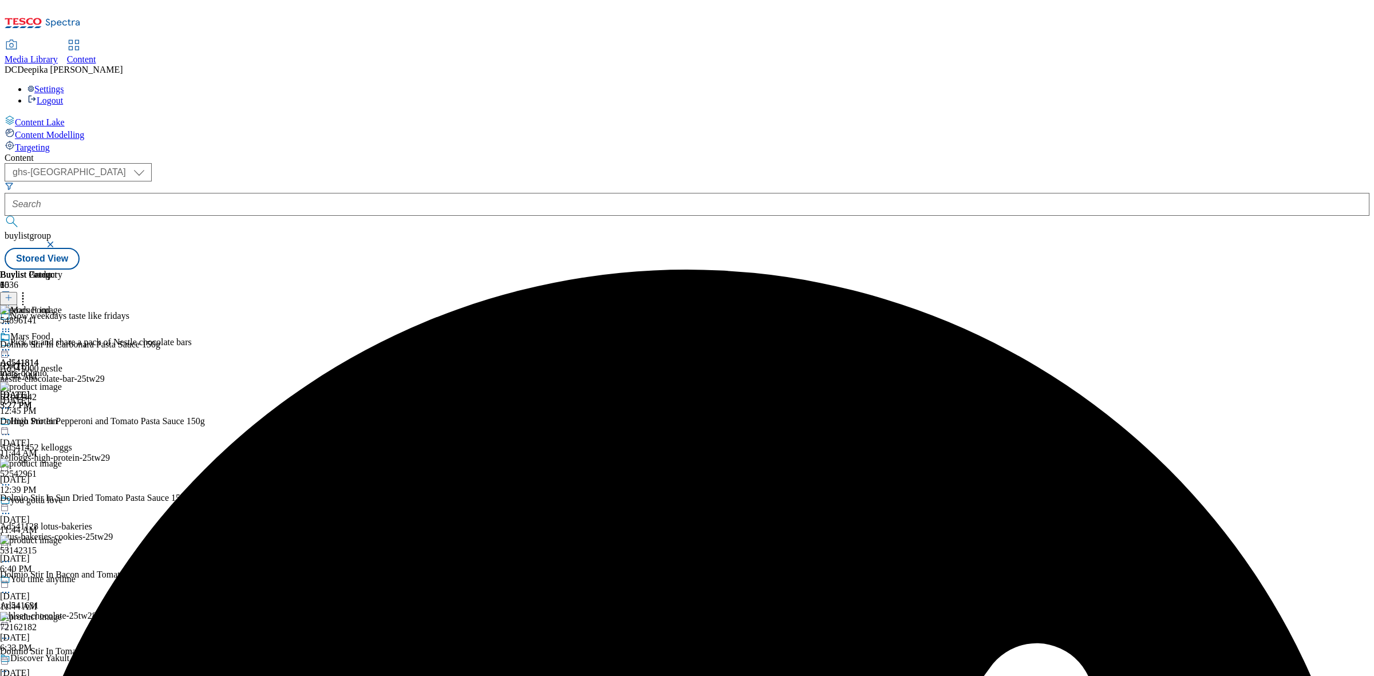
click at [7, 331] on circle at bounding box center [6, 332] width 2 height 2
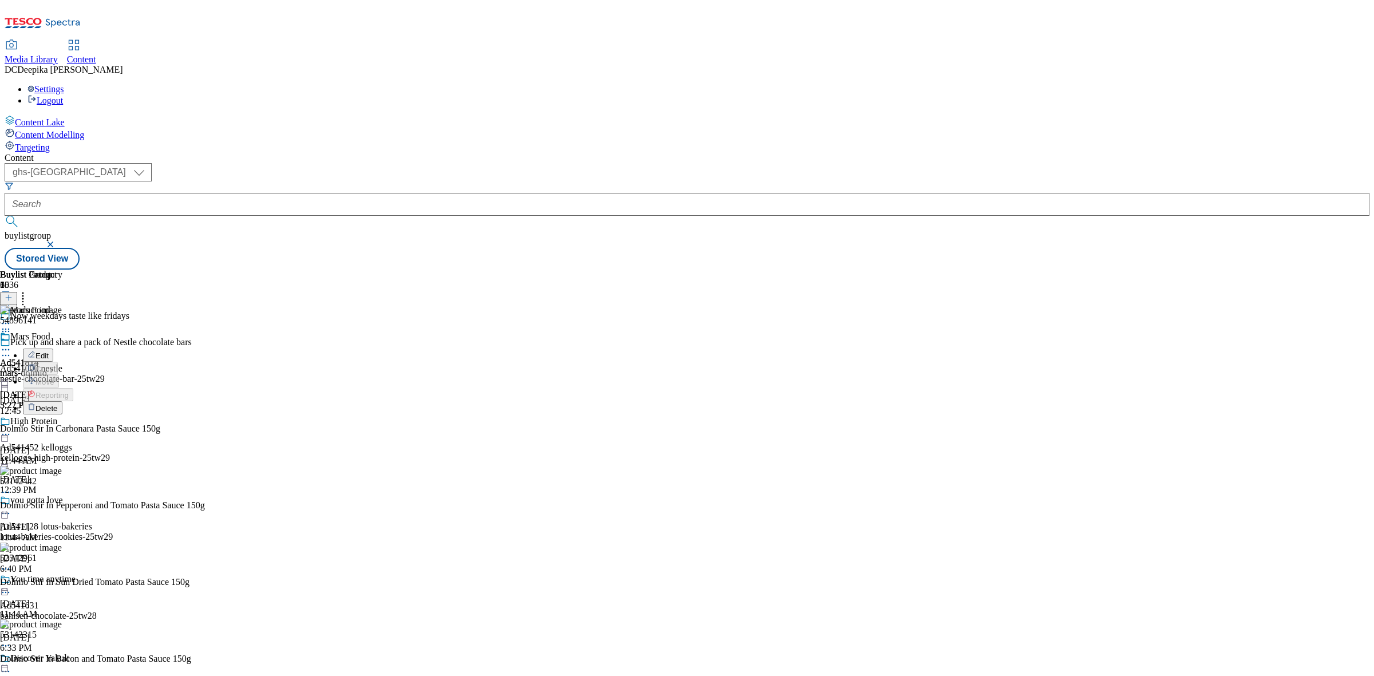
click at [13, 294] on icon at bounding box center [9, 298] width 8 height 8
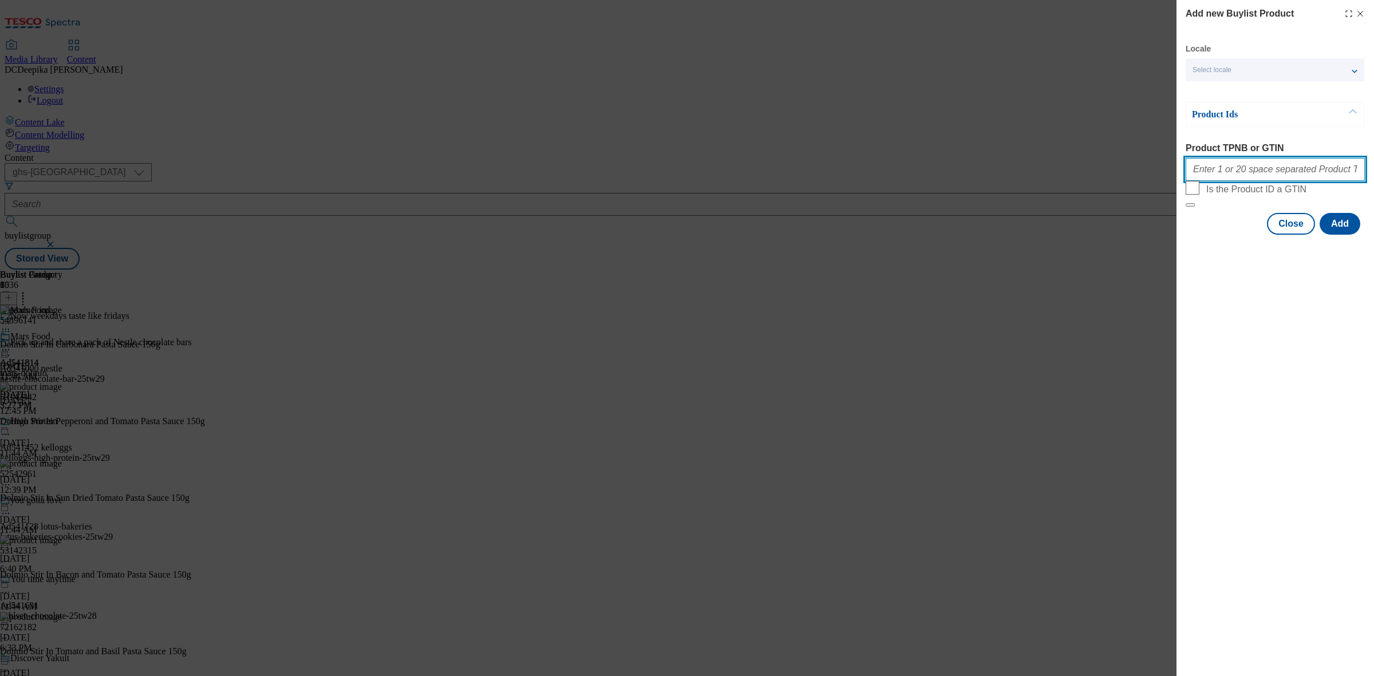
click at [1221, 169] on input "Product TPNB or GTIN" at bounding box center [1275, 169] width 179 height 23
click at [1295, 235] on button "Close" at bounding box center [1291, 224] width 48 height 22
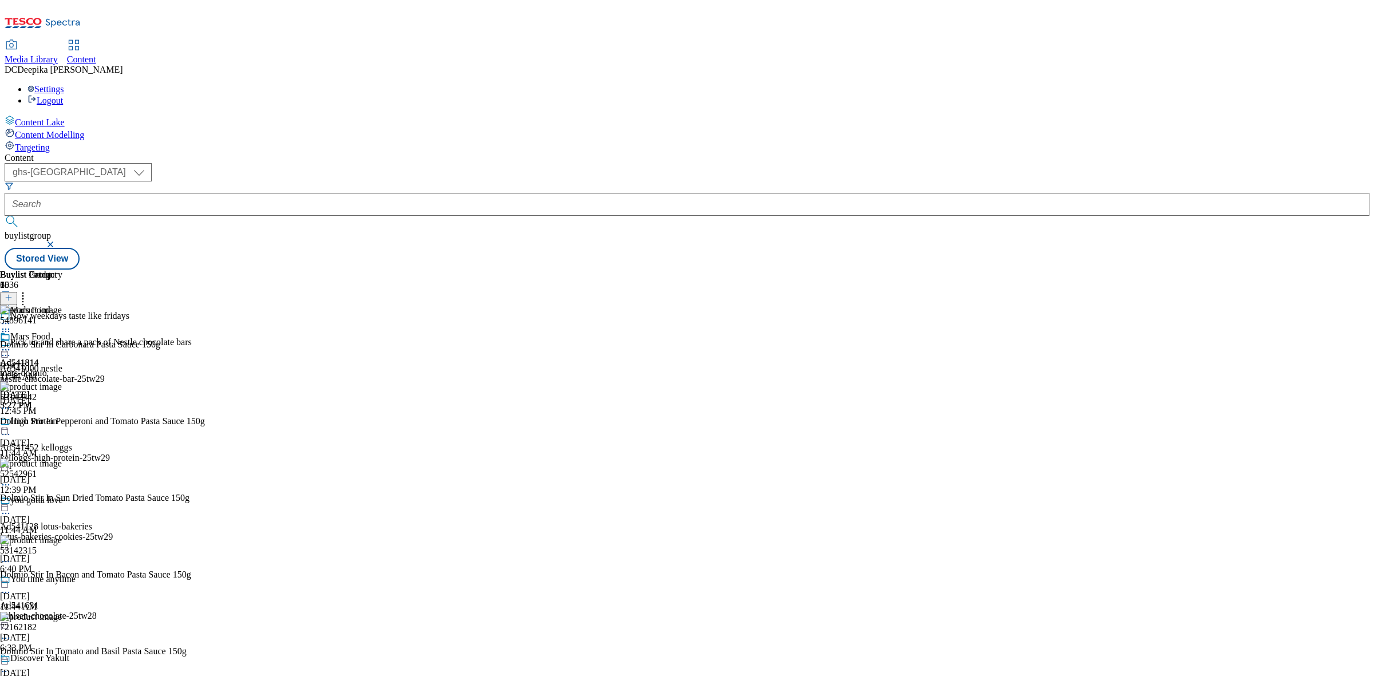
scroll to position [3663, 0]
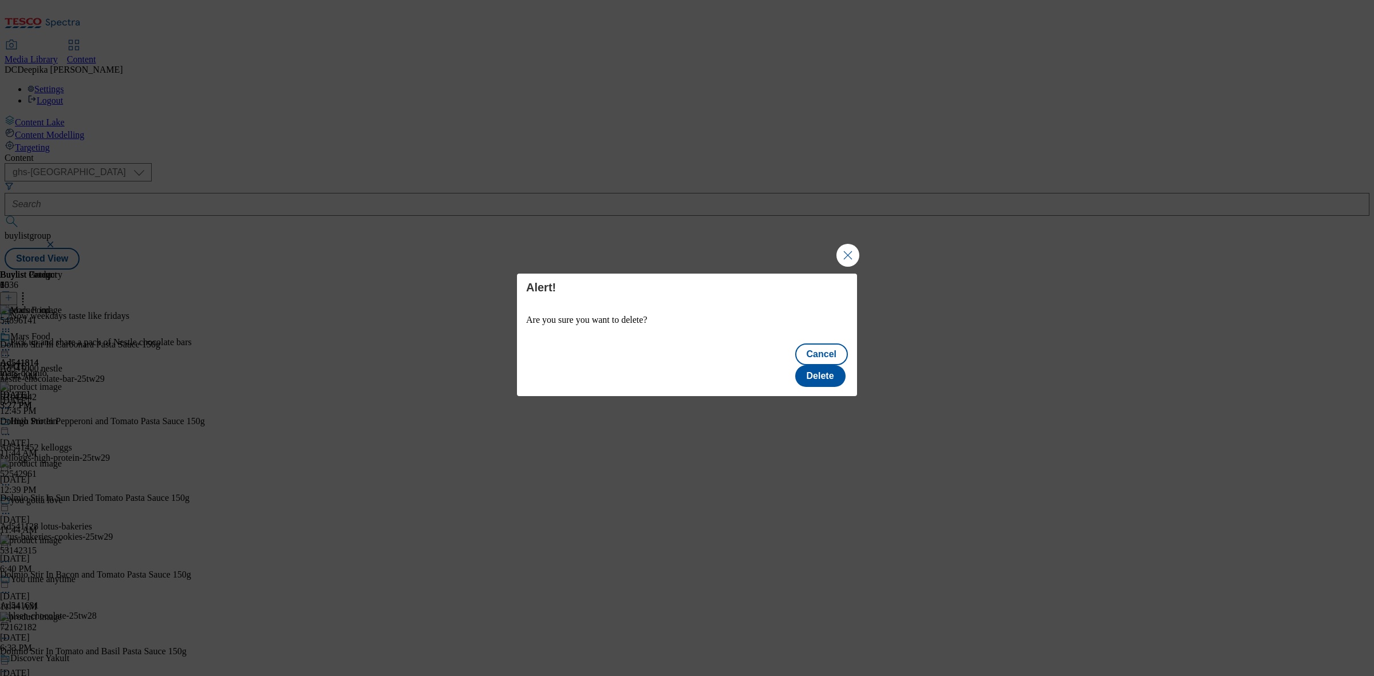
scroll to position [0, 0]
click at [815, 365] on button "Delete" at bounding box center [820, 376] width 50 height 22
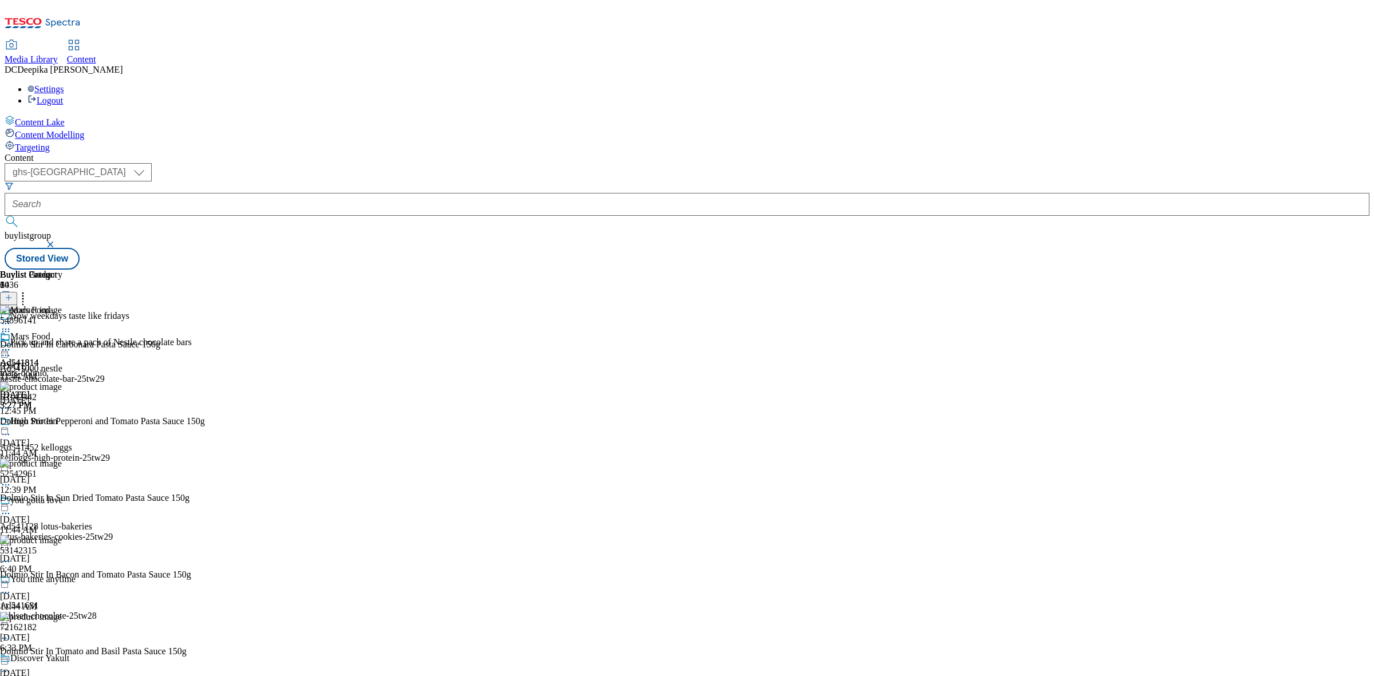
scroll to position [3688, 0]
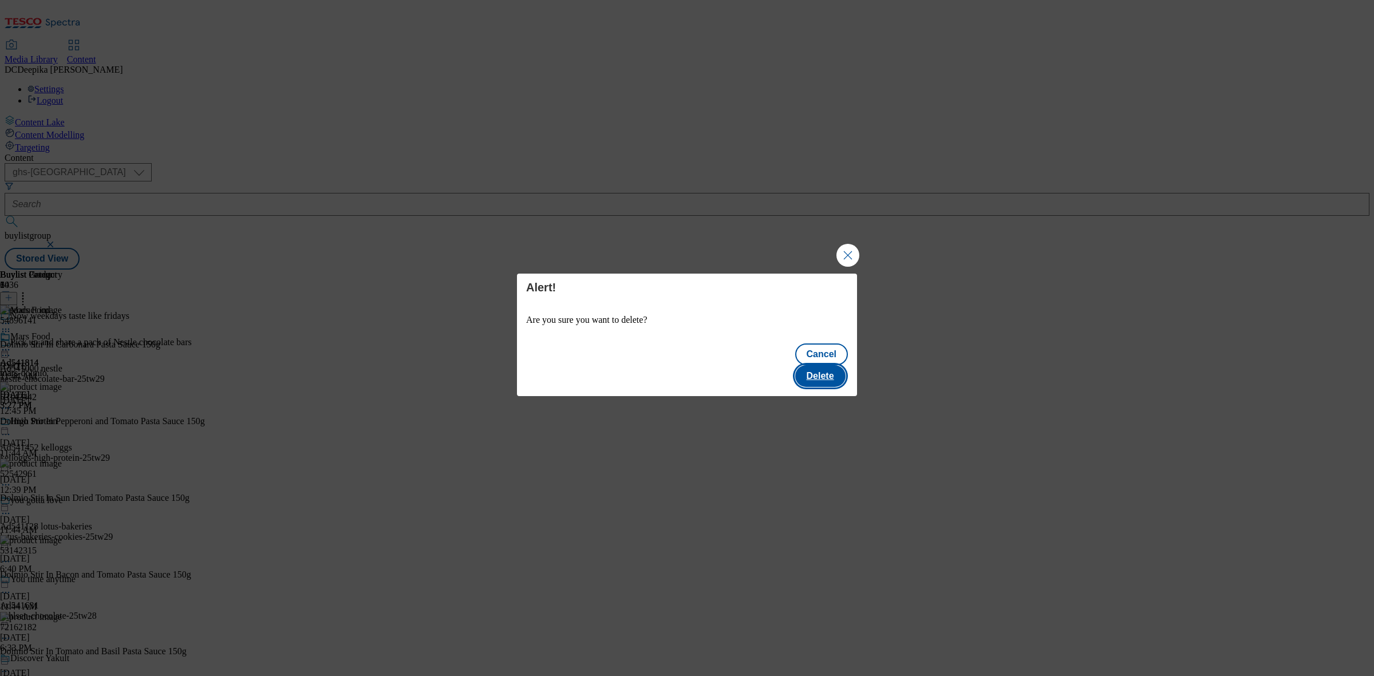
click at [817, 365] on button "Delete" at bounding box center [820, 376] width 50 height 22
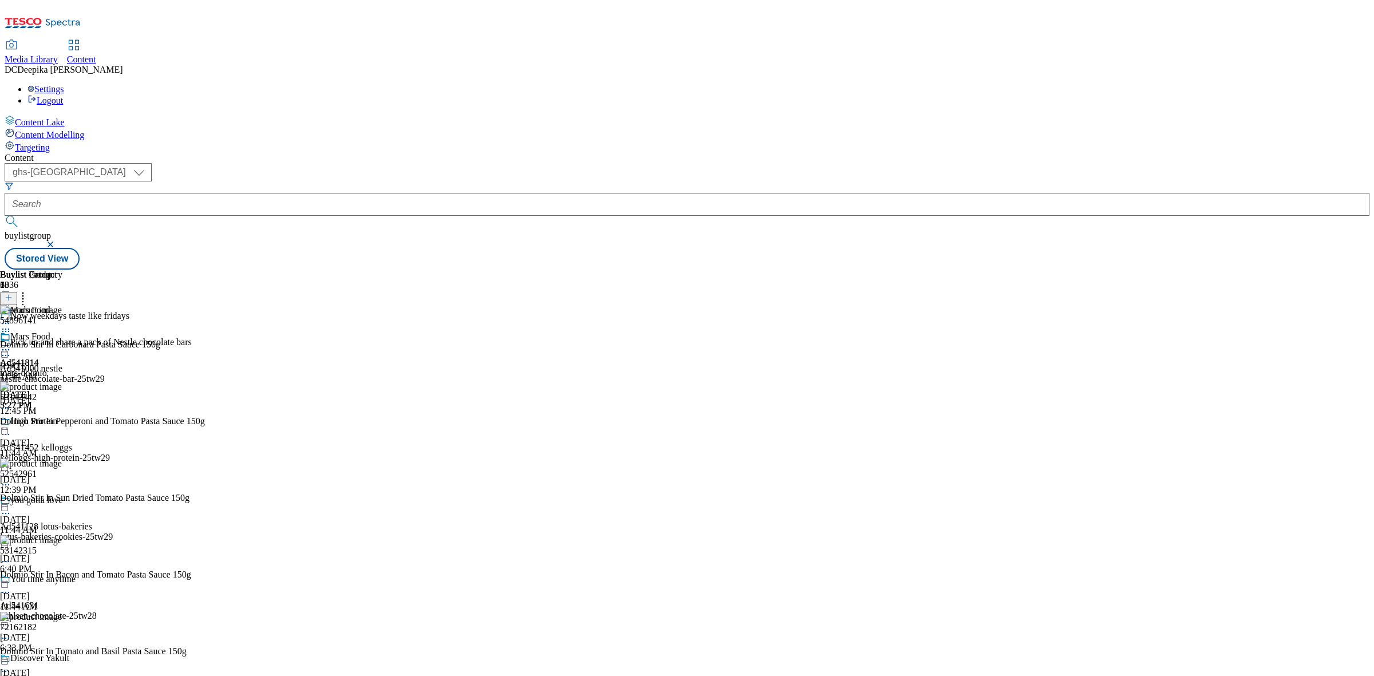
scroll to position [3569, 0]
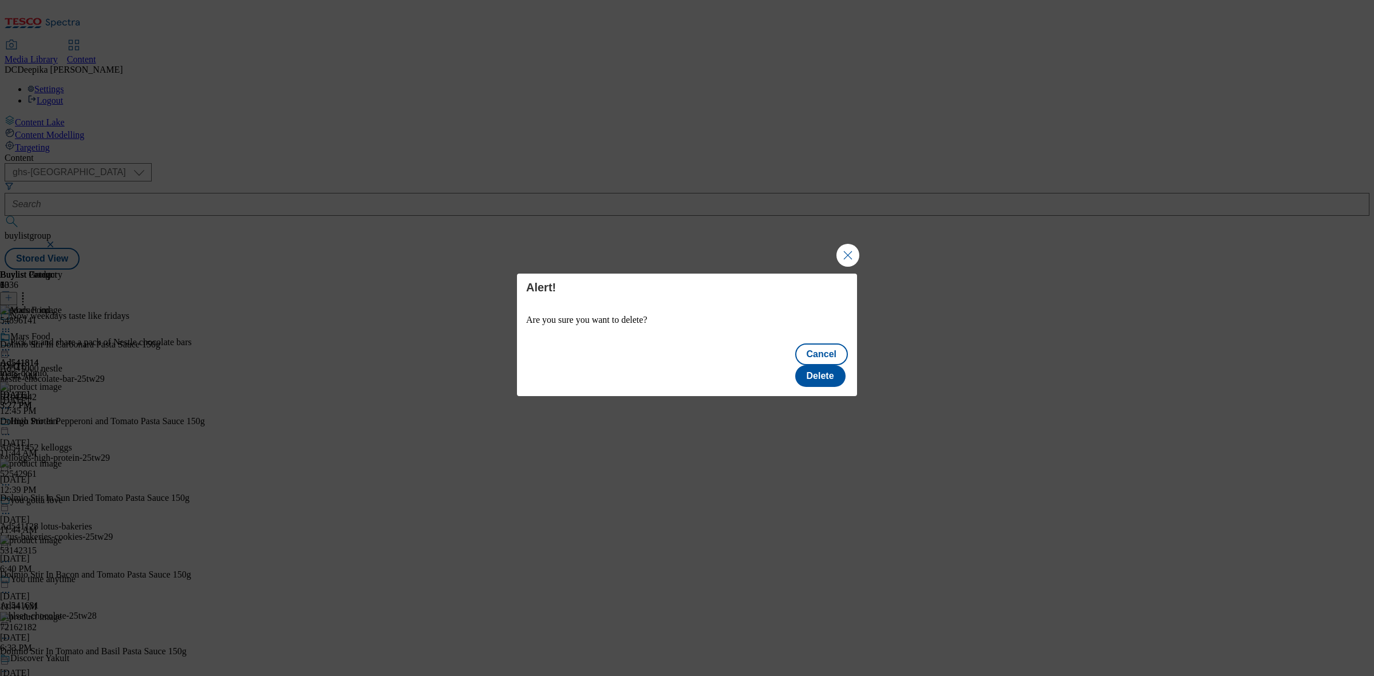
scroll to position [0, 0]
click at [833, 370] on button "Delete" at bounding box center [820, 376] width 50 height 22
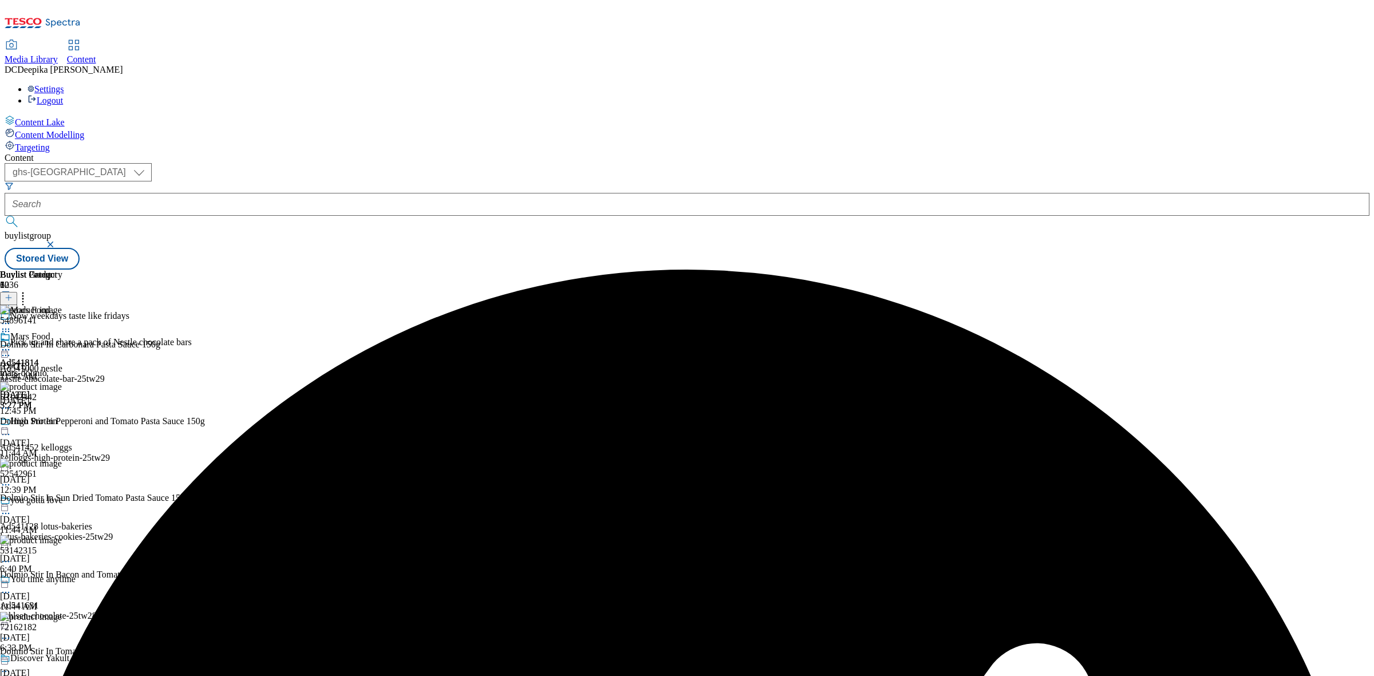
click at [1134, 270] on div "Buylist Group 6036 Now weekdays taste like fridays Pick up and share a pack of …" at bounding box center [687, 270] width 1365 height 0
click at [11, 344] on icon at bounding box center [5, 349] width 11 height 11
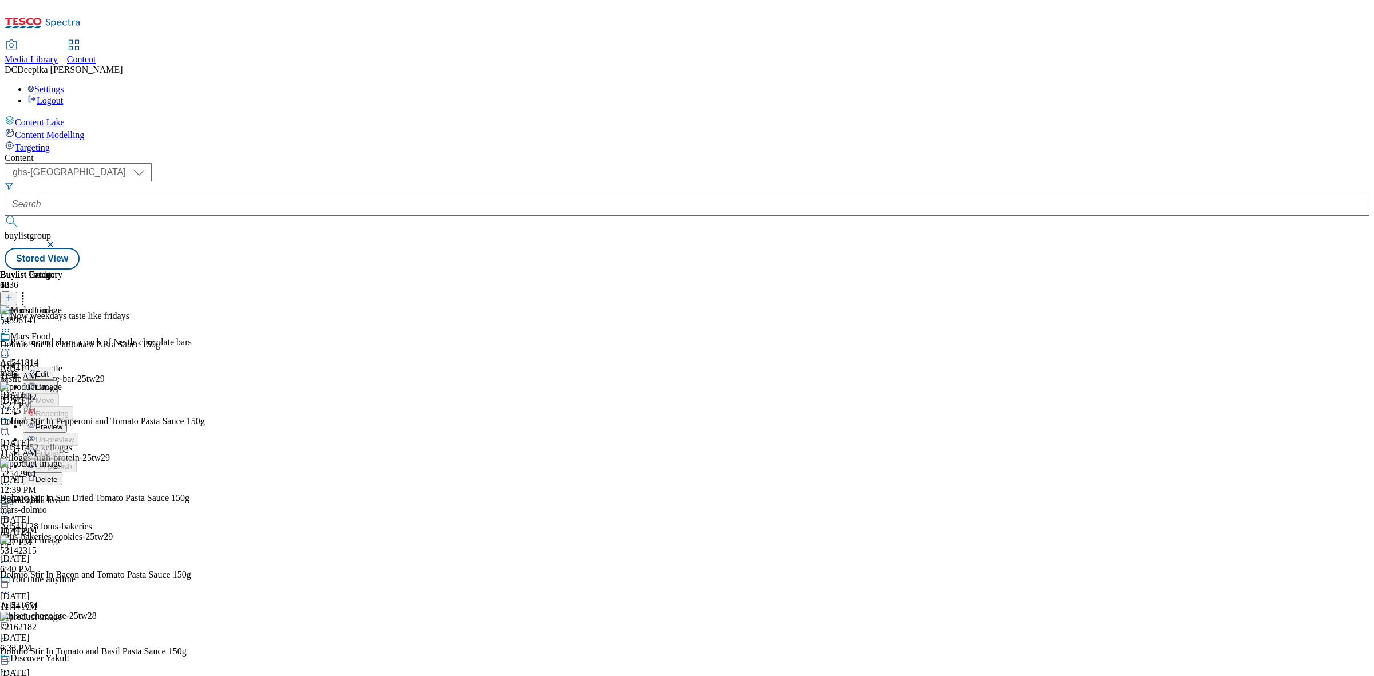
click at [67, 420] on button "Preview" at bounding box center [45, 426] width 44 height 13
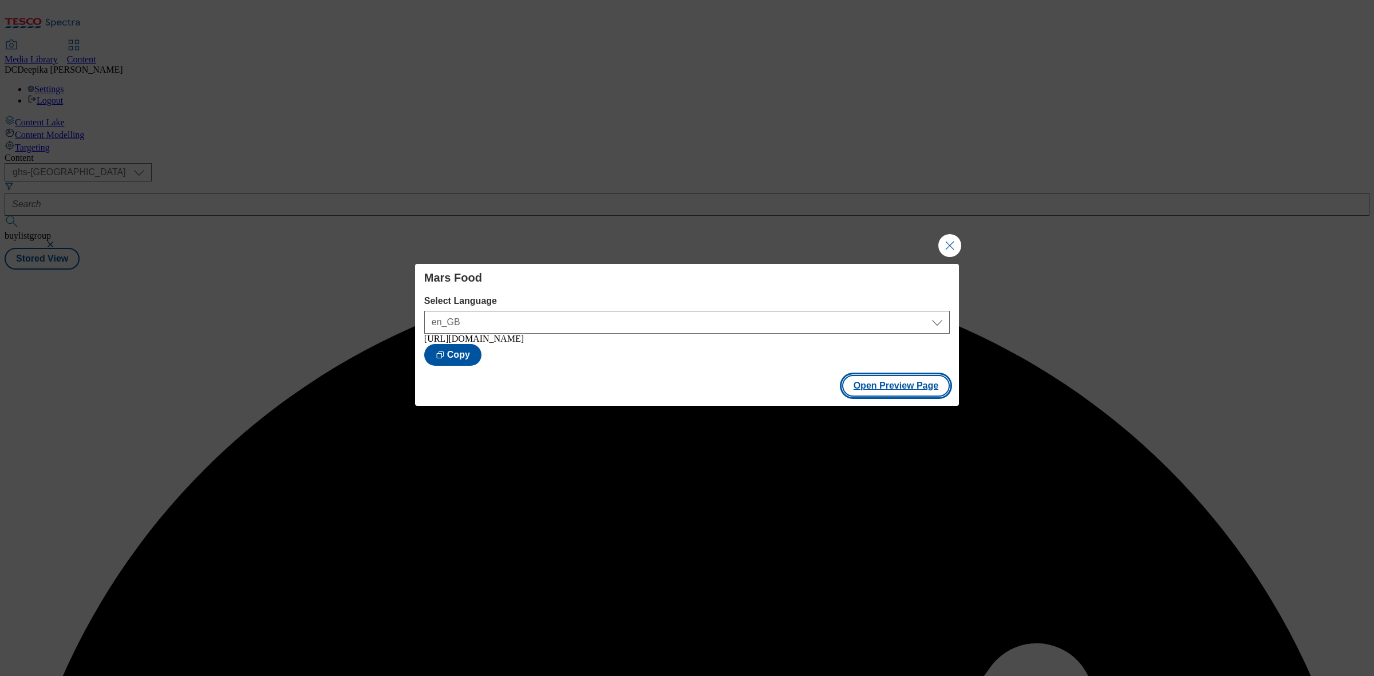
click at [892, 385] on button "Open Preview Page" at bounding box center [896, 386] width 108 height 22
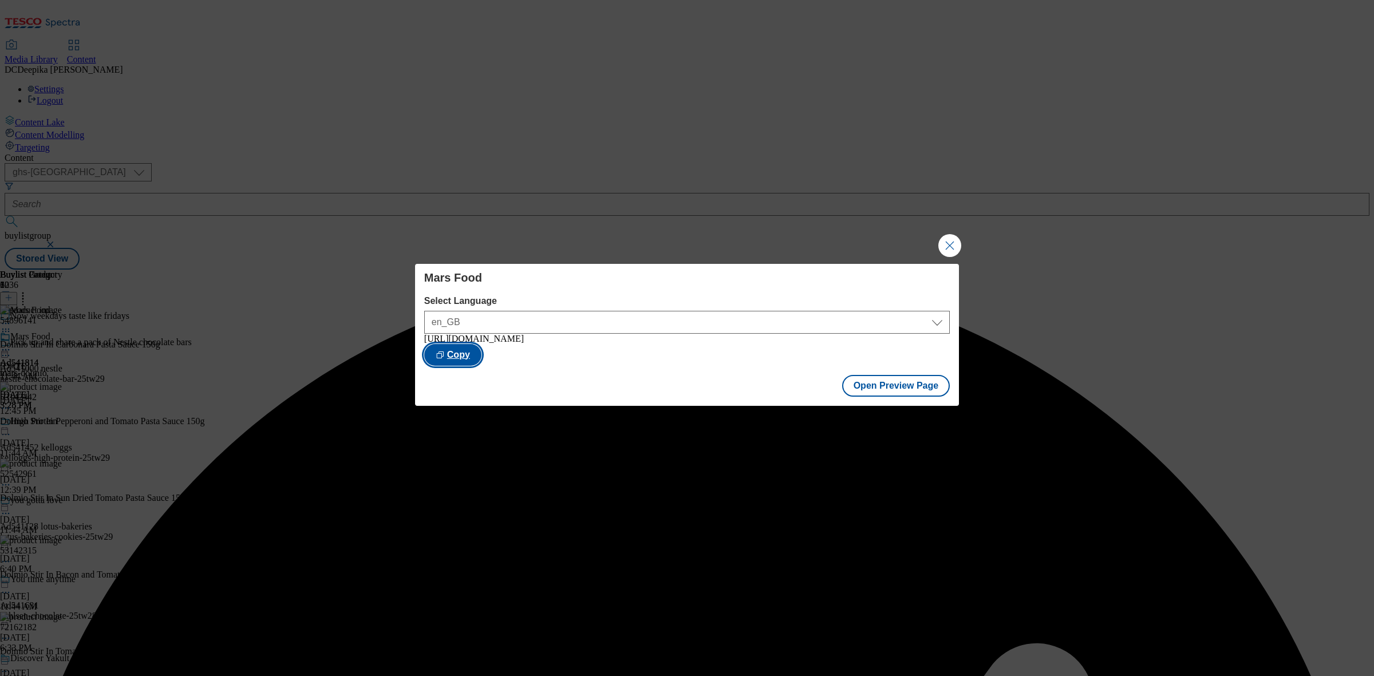
click at [482, 348] on button "Copy" at bounding box center [452, 355] width 57 height 22
click at [1118, 391] on div "Mars Food Select Language en_GB en_GB [URL][DOMAIN_NAME] Copied Open Preview Pa…" at bounding box center [687, 338] width 1374 height 676
